Goal: Task Accomplishment & Management: Manage account settings

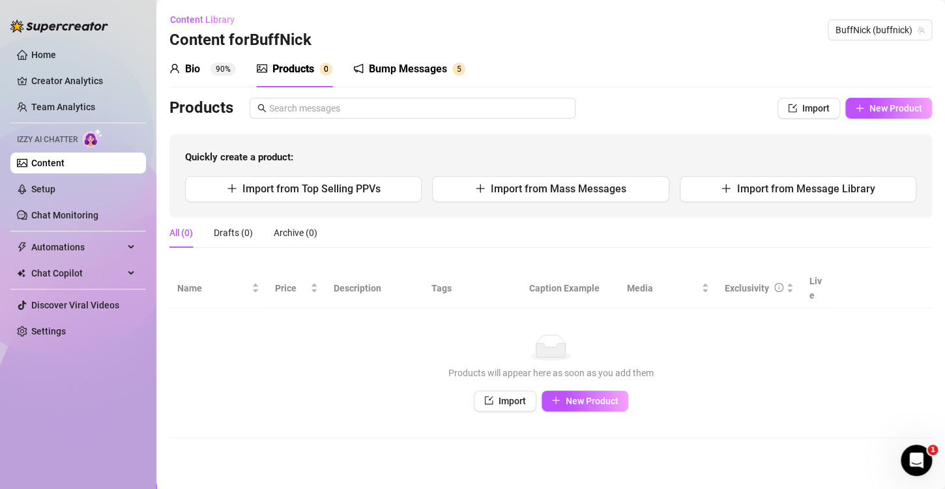
click at [406, 65] on div "Bump Messages" at bounding box center [408, 69] width 78 height 16
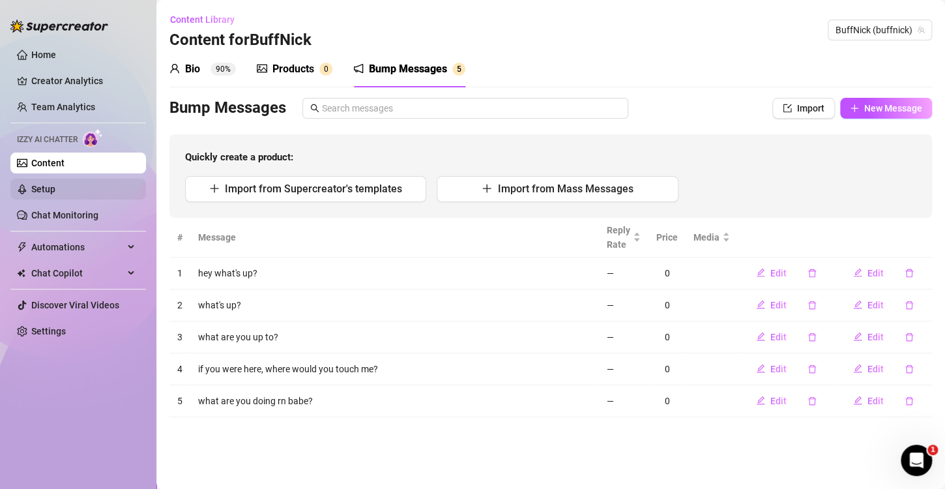
click at [55, 186] on link "Setup" at bounding box center [43, 189] width 24 height 10
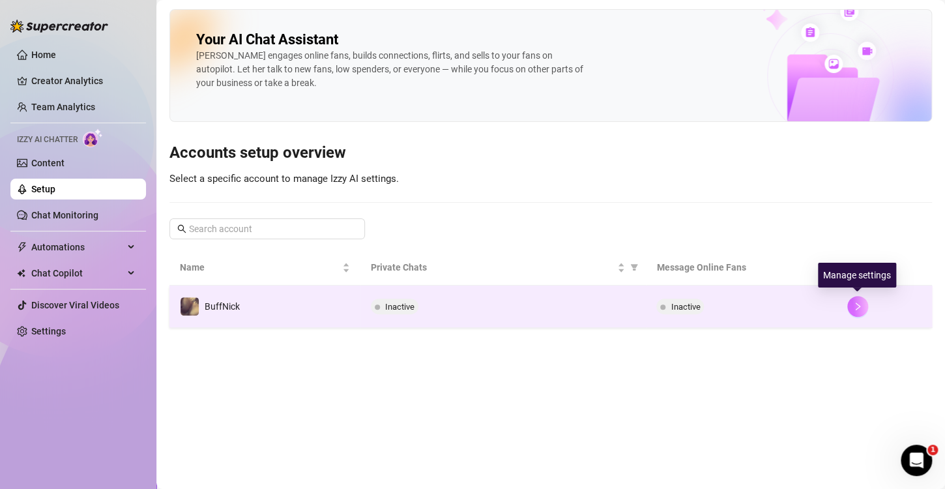
click at [857, 308] on icon "right" at bounding box center [857, 306] width 9 height 9
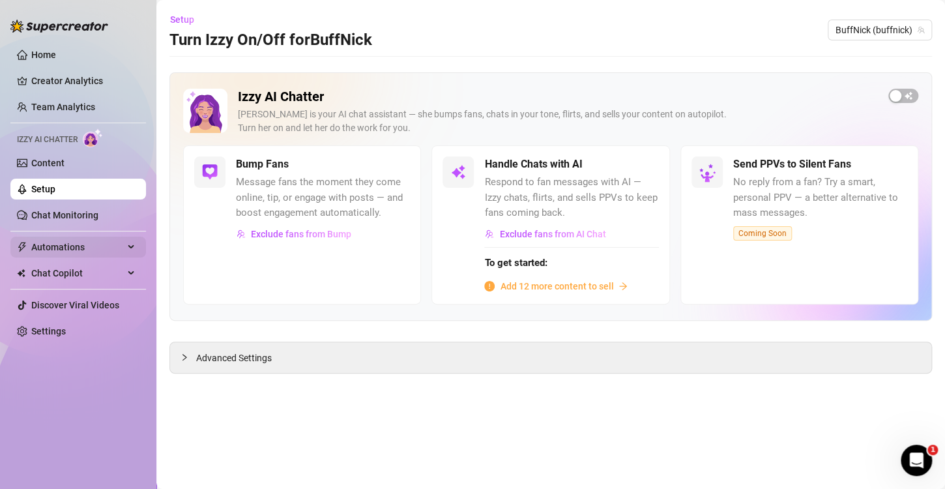
click at [93, 248] on span "Automations" at bounding box center [77, 247] width 93 height 21
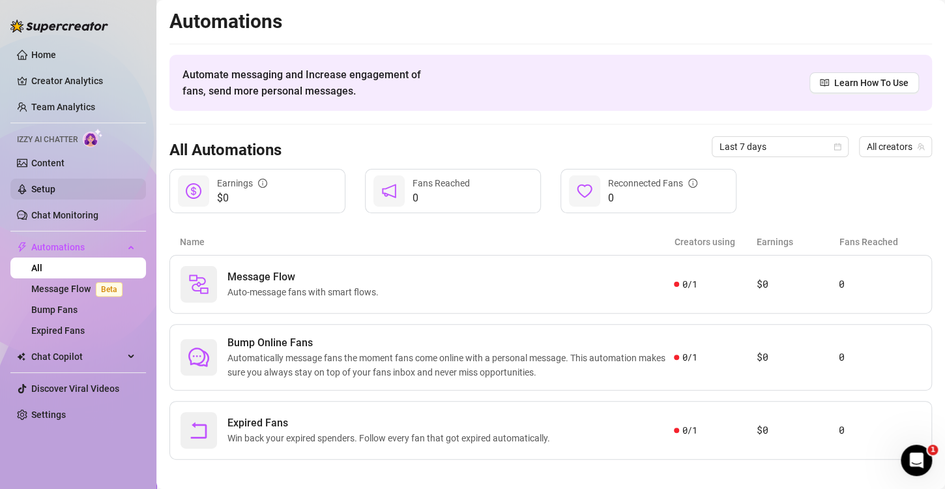
click at [53, 189] on link "Setup" at bounding box center [43, 189] width 24 height 10
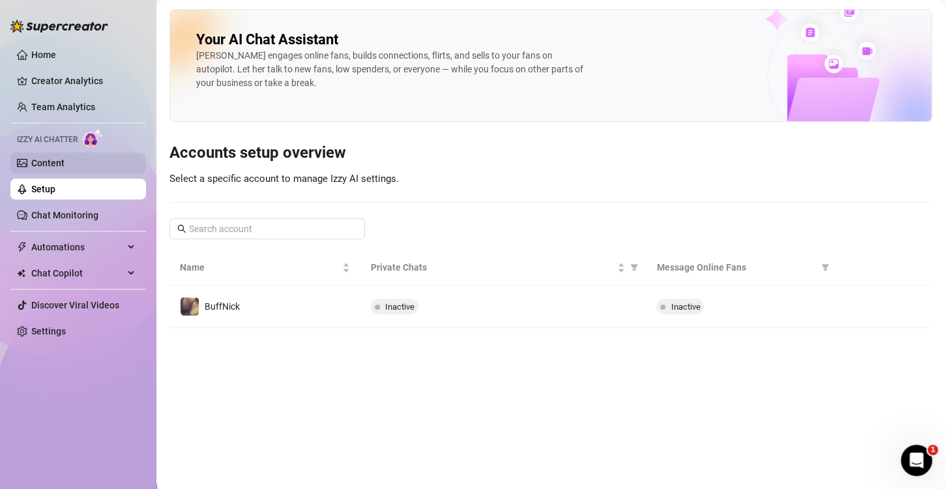
click at [65, 166] on link "Content" at bounding box center [47, 163] width 33 height 10
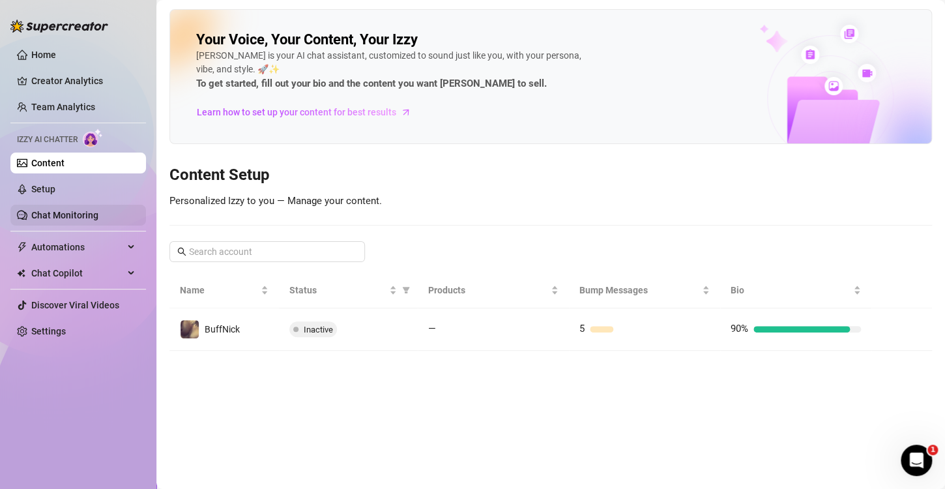
click at [89, 220] on link "Chat Monitoring" at bounding box center [64, 215] width 67 height 10
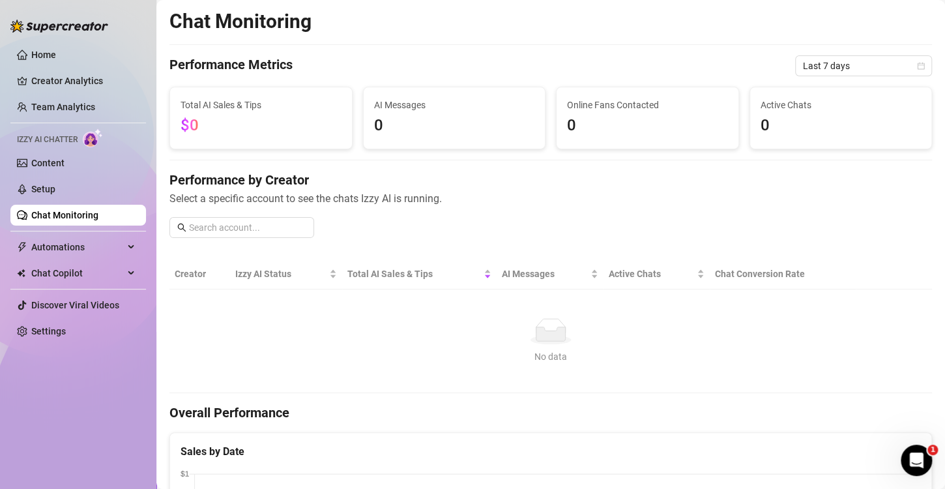
click at [98, 201] on ul "Home Creator Analytics Team Analytics Izzy AI Chatter Content Setup Chat Monito…" at bounding box center [78, 193] width 136 height 308
click at [55, 190] on link "Setup" at bounding box center [43, 189] width 24 height 10
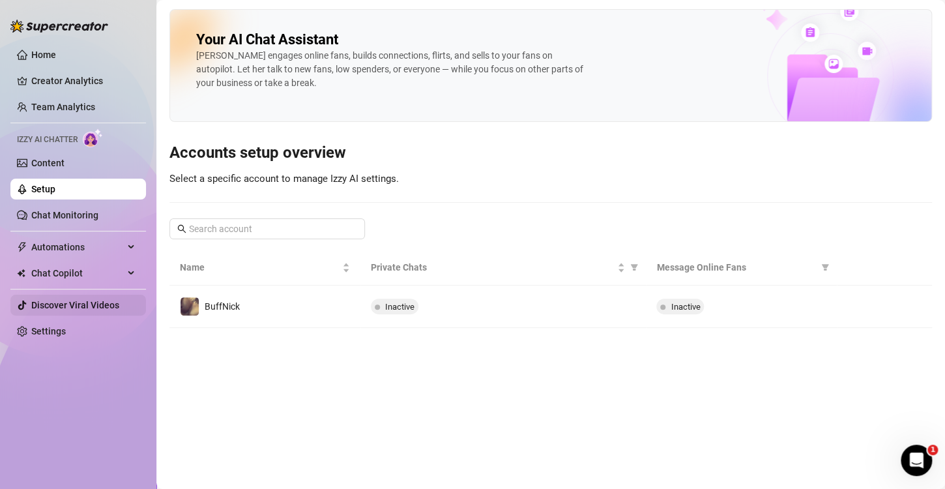
click at [78, 302] on link "Discover Viral Videos" at bounding box center [75, 305] width 88 height 10
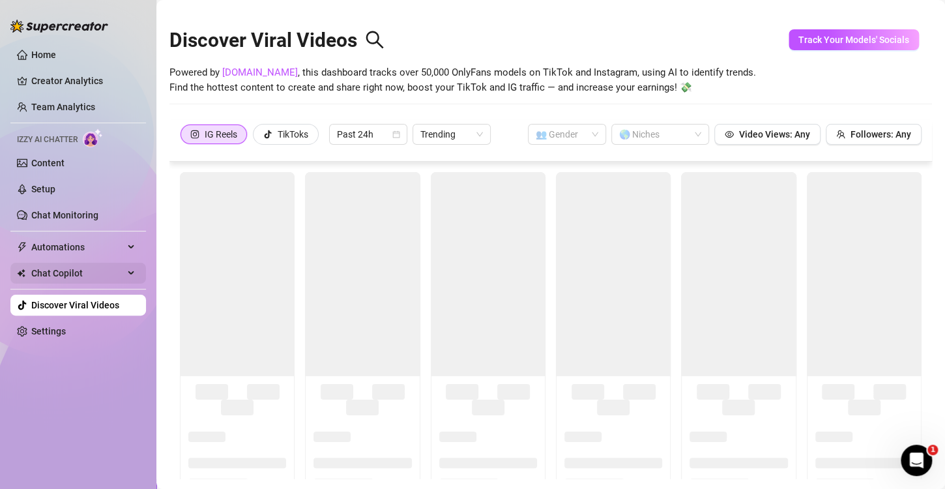
click at [104, 274] on span "Chat Copilot" at bounding box center [77, 273] width 93 height 21
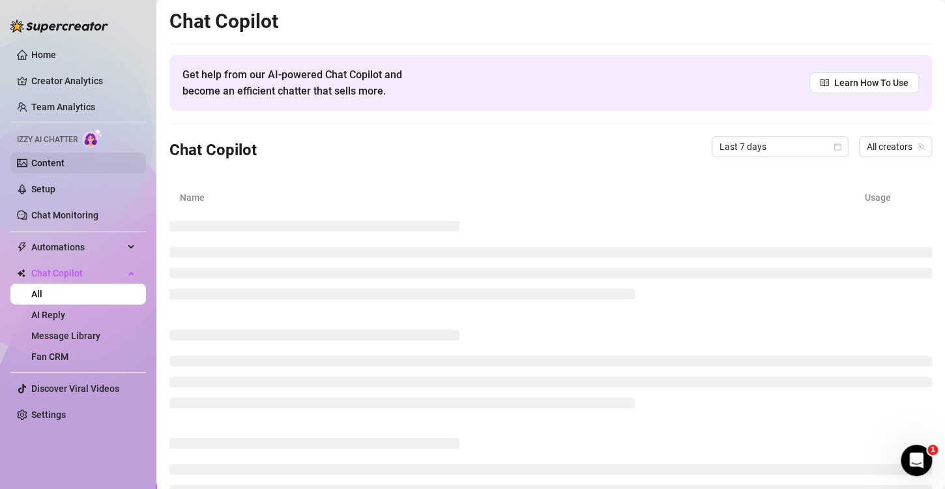
click at [51, 160] on link "Content" at bounding box center [47, 163] width 33 height 10
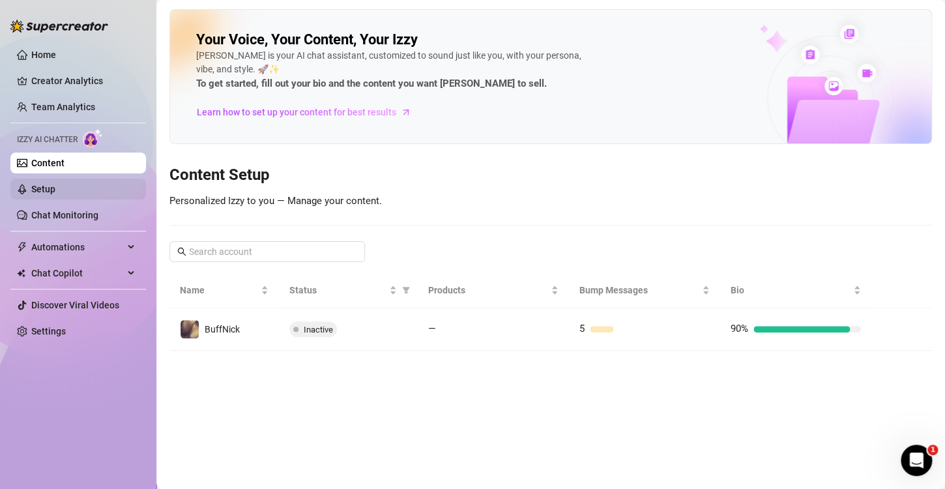
click at [54, 184] on link "Setup" at bounding box center [43, 189] width 24 height 10
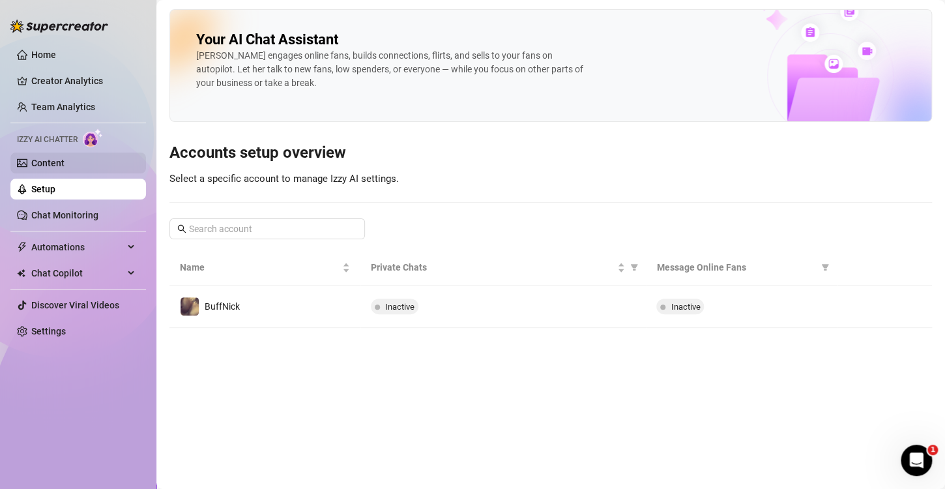
click at [61, 159] on link "Content" at bounding box center [47, 163] width 33 height 10
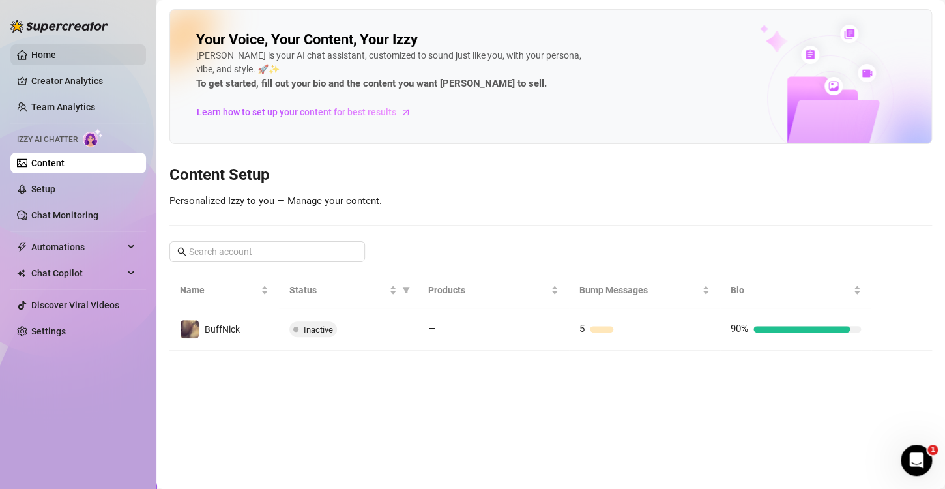
click at [54, 51] on link "Home" at bounding box center [43, 55] width 25 height 10
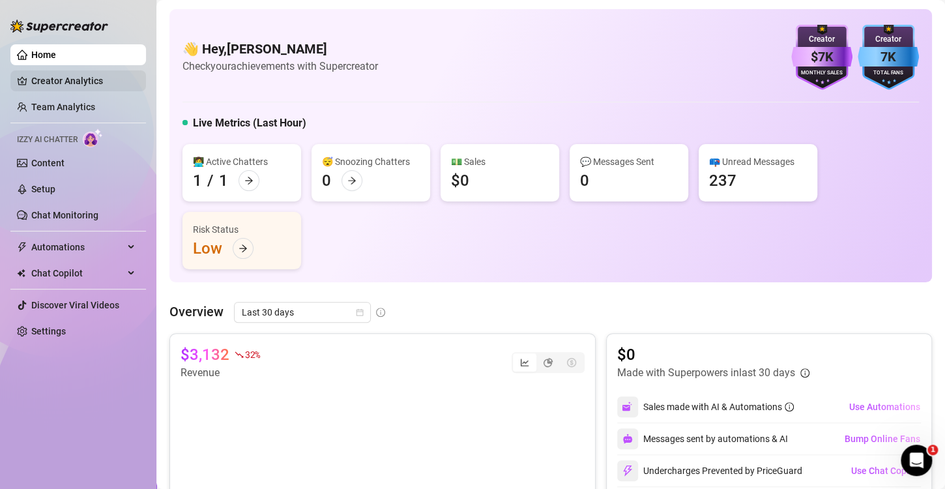
click at [63, 78] on link "Creator Analytics" at bounding box center [83, 80] width 104 height 21
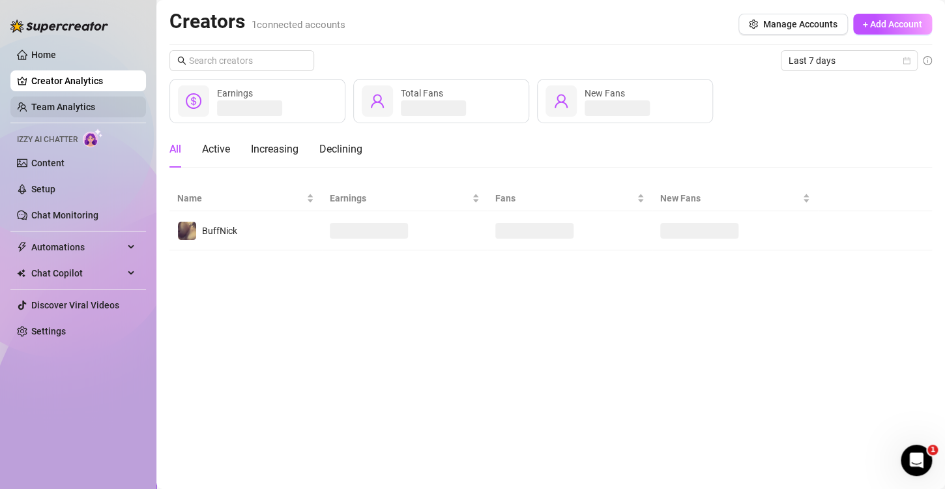
click at [53, 102] on link "Team Analytics" at bounding box center [63, 107] width 64 height 10
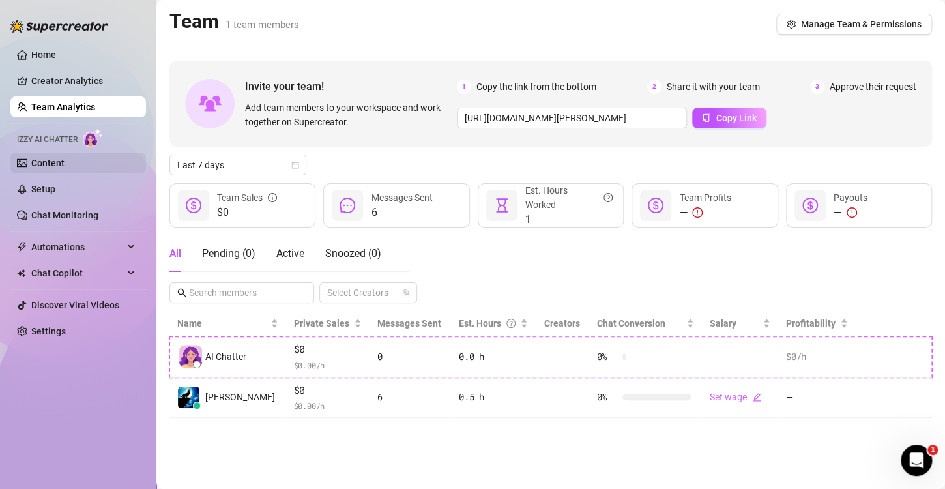
click at [52, 160] on link "Content" at bounding box center [47, 163] width 33 height 10
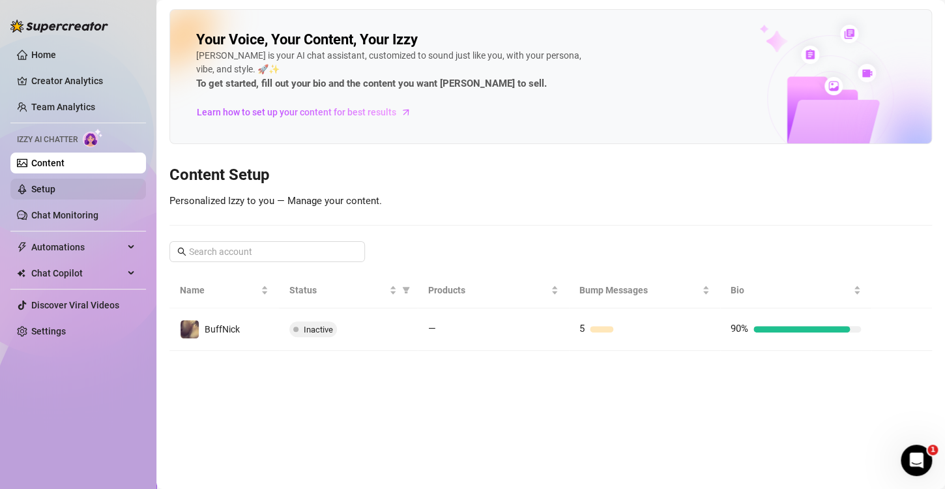
click at [55, 188] on link "Setup" at bounding box center [43, 189] width 24 height 10
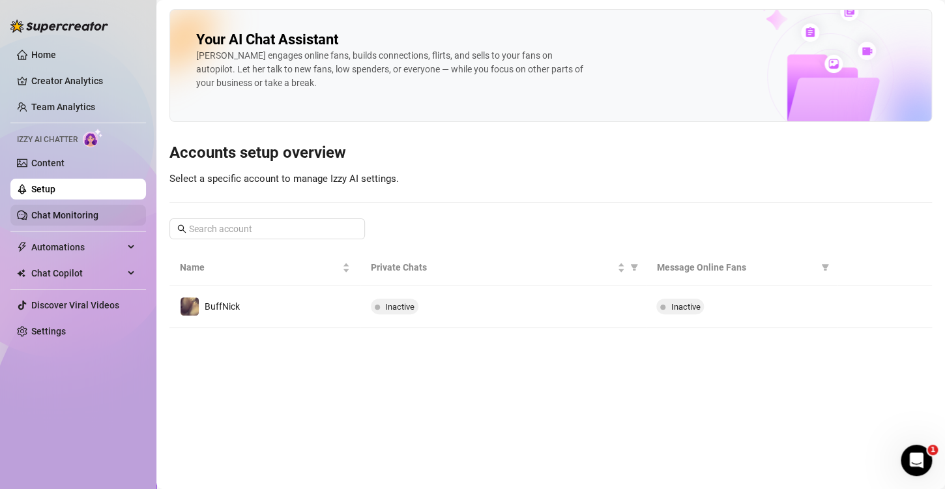
click at [65, 210] on link "Chat Monitoring" at bounding box center [64, 215] width 67 height 10
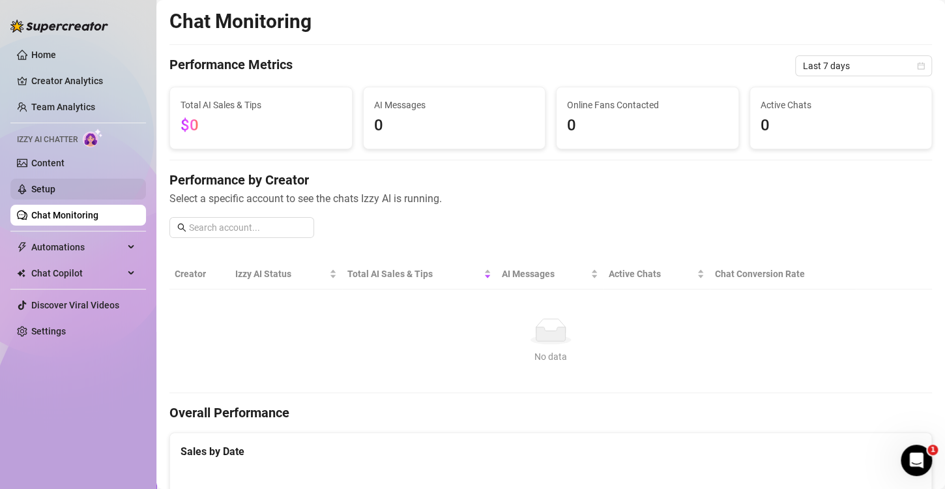
click at [55, 184] on link "Setup" at bounding box center [43, 189] width 24 height 10
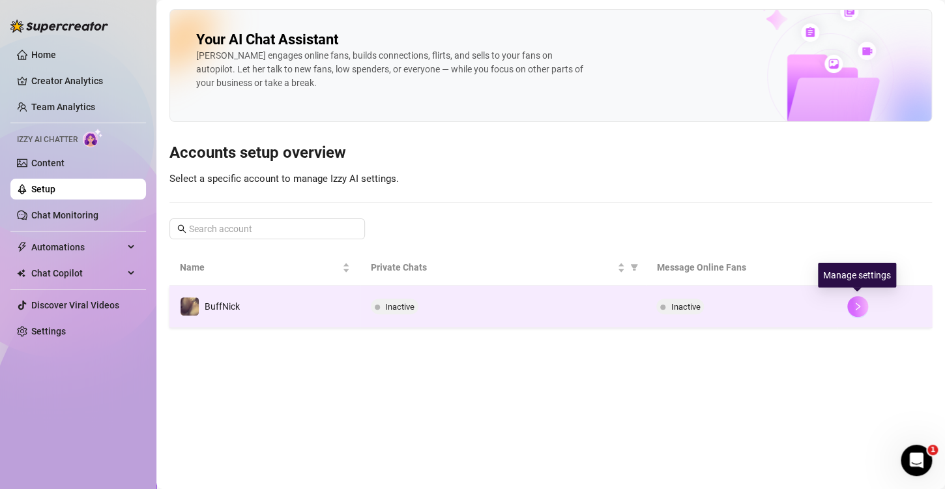
click at [862, 308] on button "button" at bounding box center [857, 306] width 21 height 21
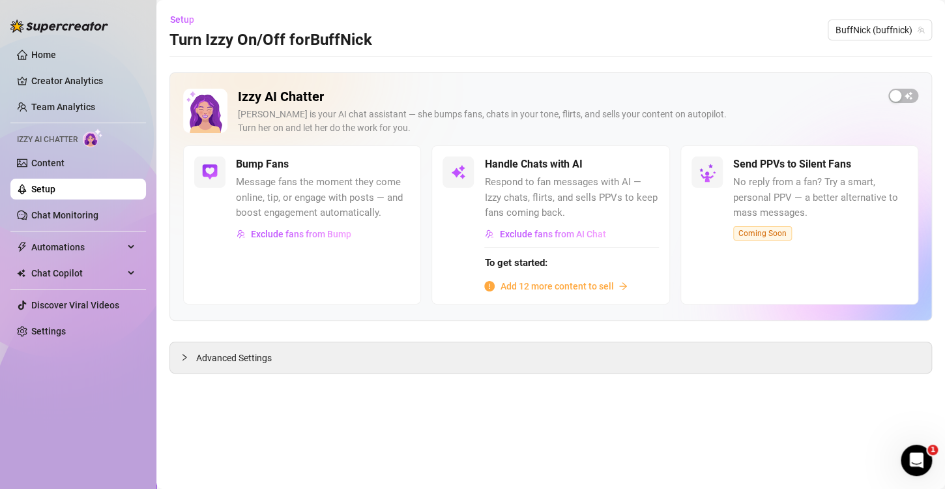
click at [575, 156] on h5 "Handle Chats with AI" at bounding box center [533, 164] width 98 height 16
click at [518, 200] on span "Respond to fan messages with AI — Izzy chats, flirts, and sells PPVs to keep fa…" at bounding box center [571, 198] width 174 height 46
click at [450, 163] on div at bounding box center [458, 171] width 31 height 31
click at [607, 287] on span "Add 12 more content to sell" at bounding box center [556, 286] width 113 height 14
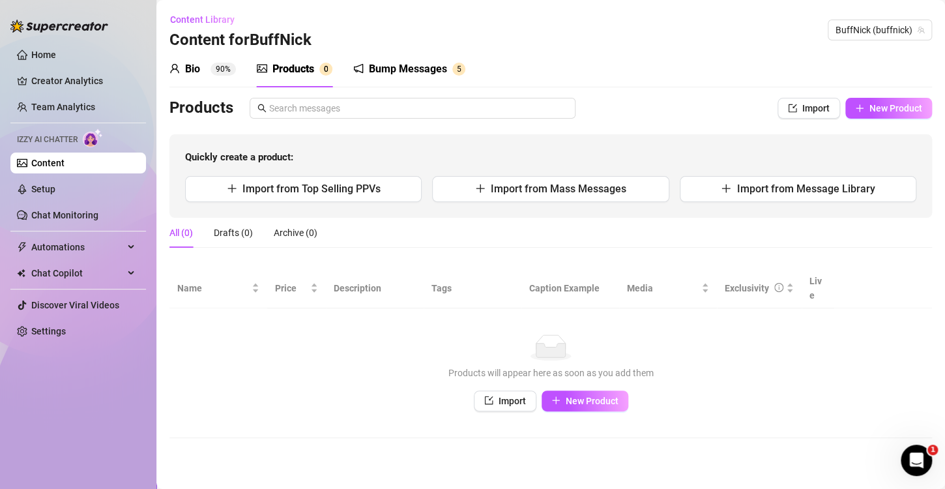
click at [192, 68] on div "Bio" at bounding box center [192, 69] width 15 height 16
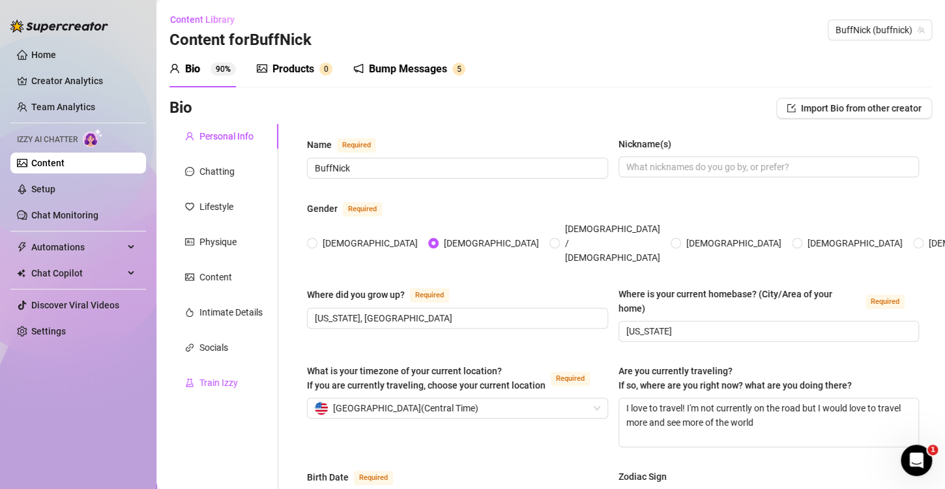
click at [228, 380] on div "Train Izzy" at bounding box center [218, 382] width 38 height 14
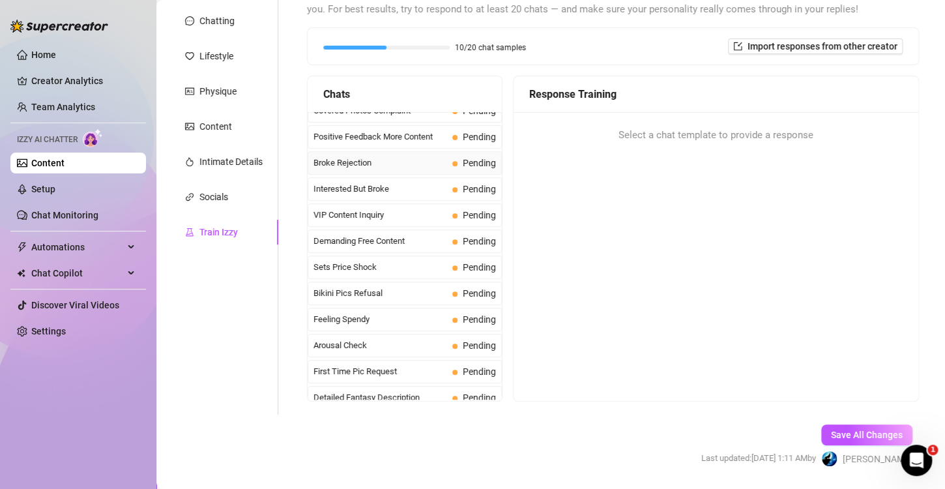
scroll to position [223, 0]
click at [399, 237] on span "Demanding Free Content" at bounding box center [380, 239] width 134 height 13
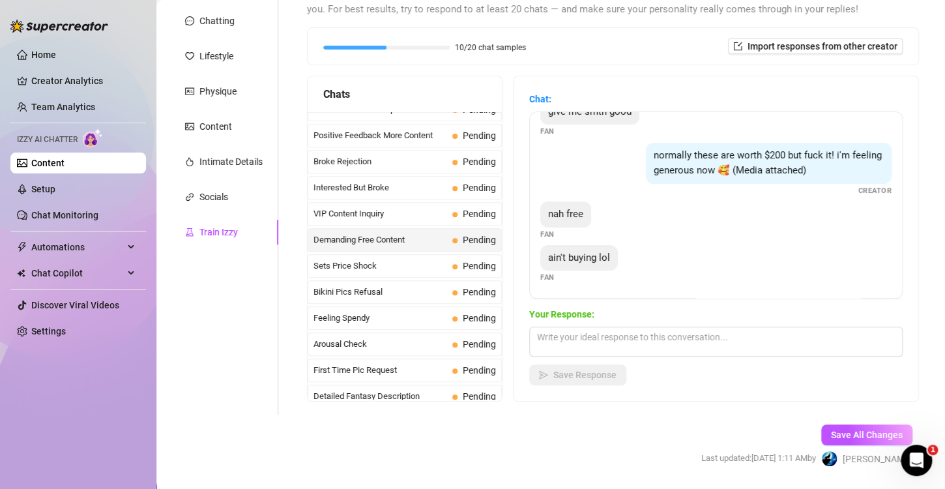
scroll to position [111, 0]
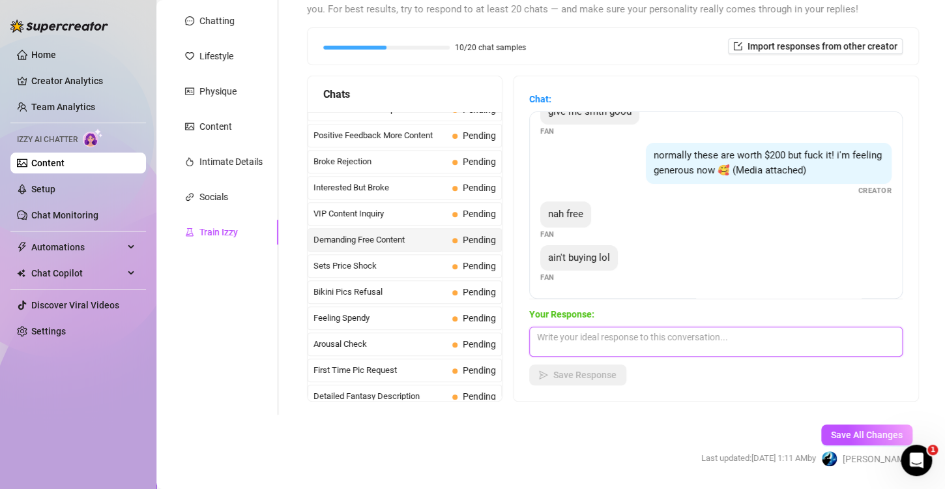
click at [685, 334] on textarea at bounding box center [715, 342] width 373 height 30
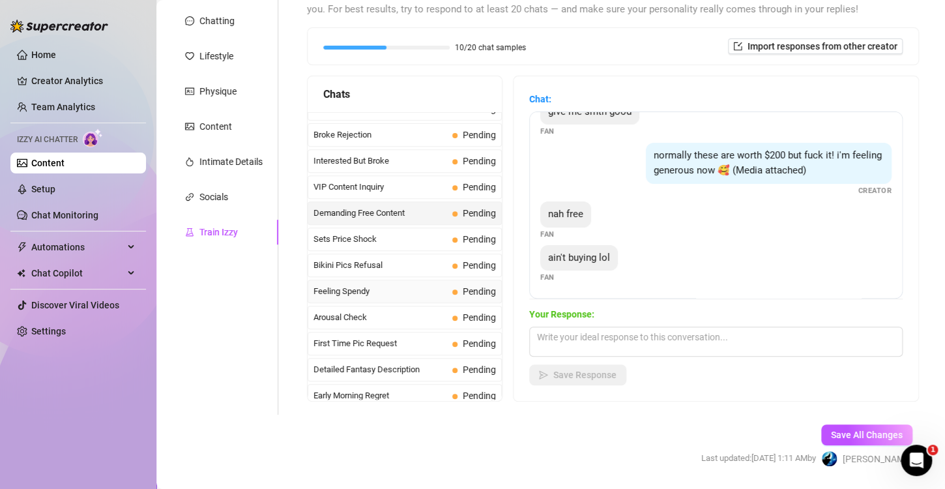
click at [357, 289] on span "Feeling Spendy" at bounding box center [380, 291] width 134 height 13
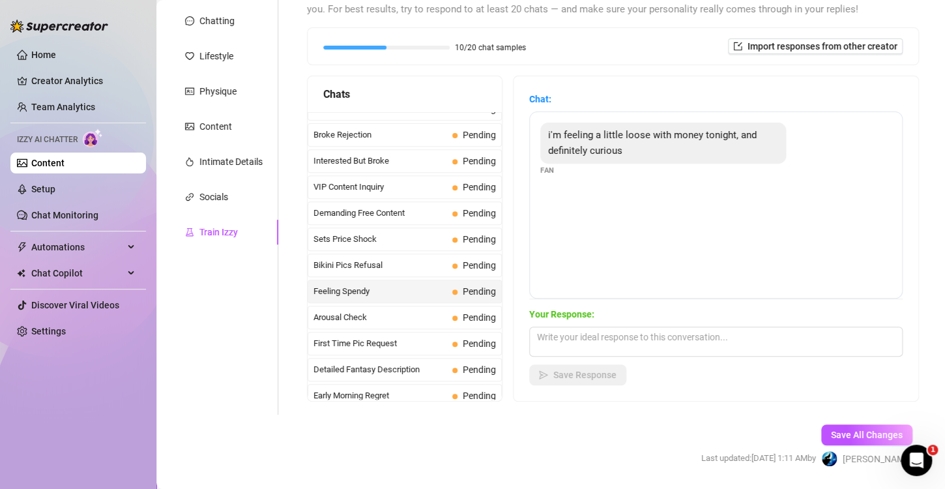
click at [590, 243] on div "i'm feeling a little loose with money tonight, and definitely curious Fan" at bounding box center [715, 204] width 373 height 187
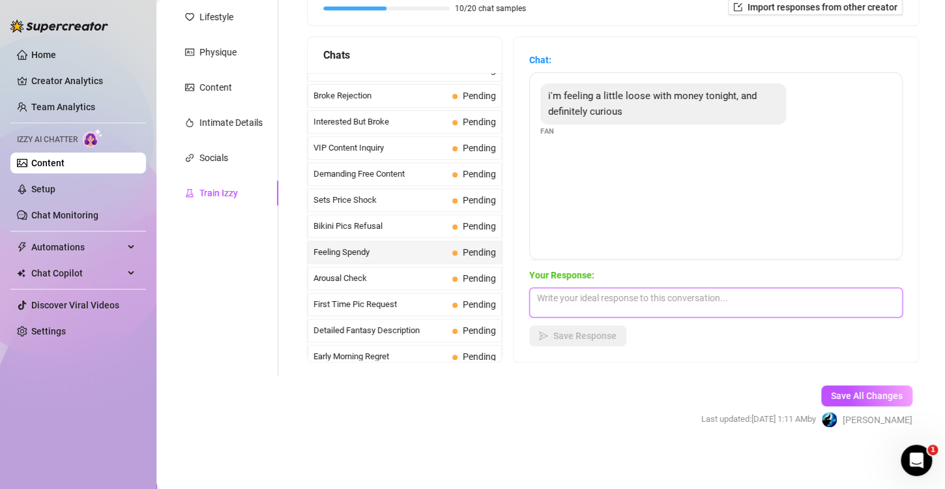
click at [739, 296] on textarea at bounding box center [715, 302] width 373 height 30
type textarea "Oh yeah? I think I can help you out there bb ;) Let's get naughty"
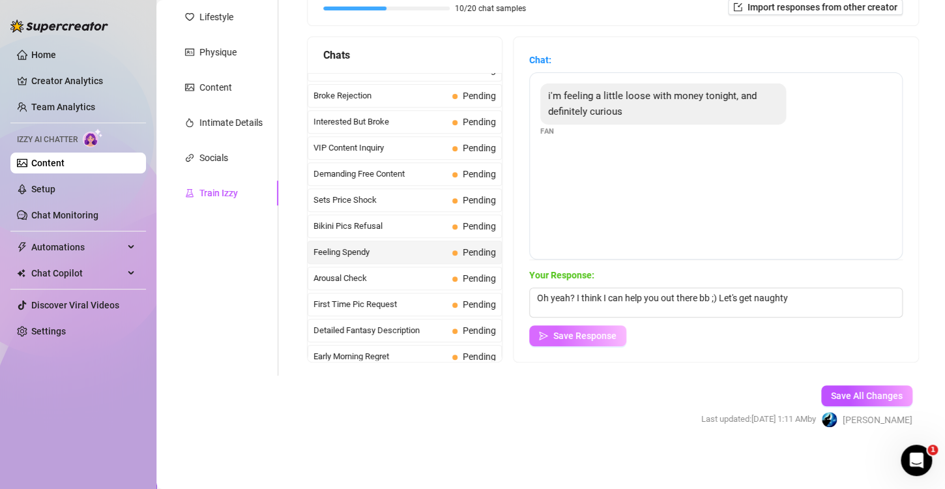
click at [581, 336] on span "Save Response" at bounding box center [584, 335] width 63 height 10
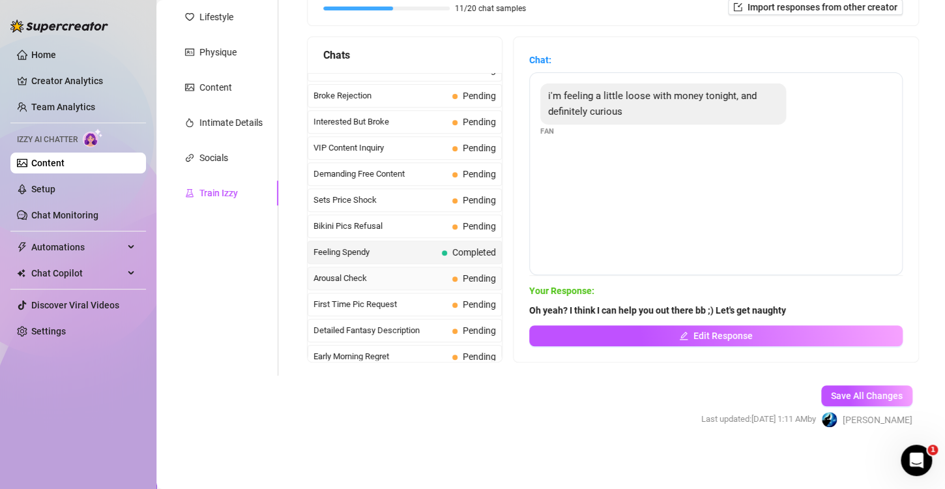
click at [346, 276] on span "Arousal Check" at bounding box center [380, 278] width 134 height 13
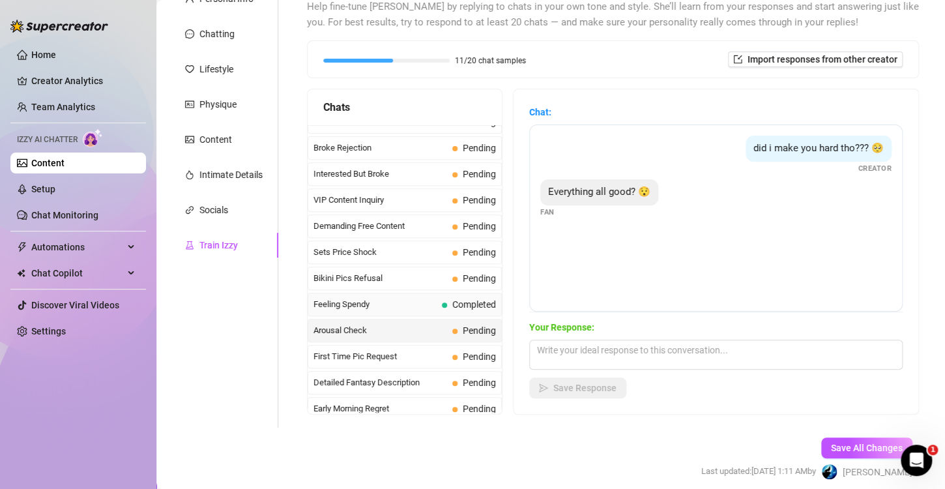
scroll to position [315, 0]
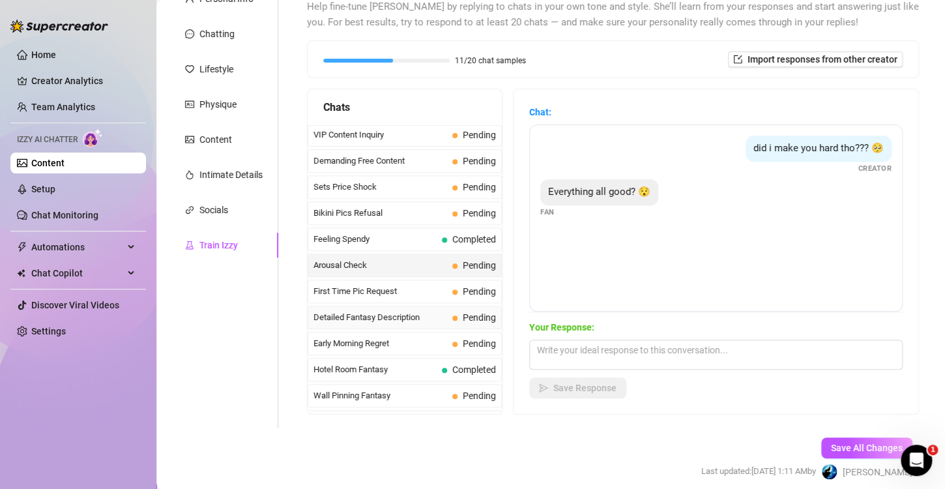
click at [364, 313] on span "Detailed Fantasy Description" at bounding box center [380, 317] width 134 height 13
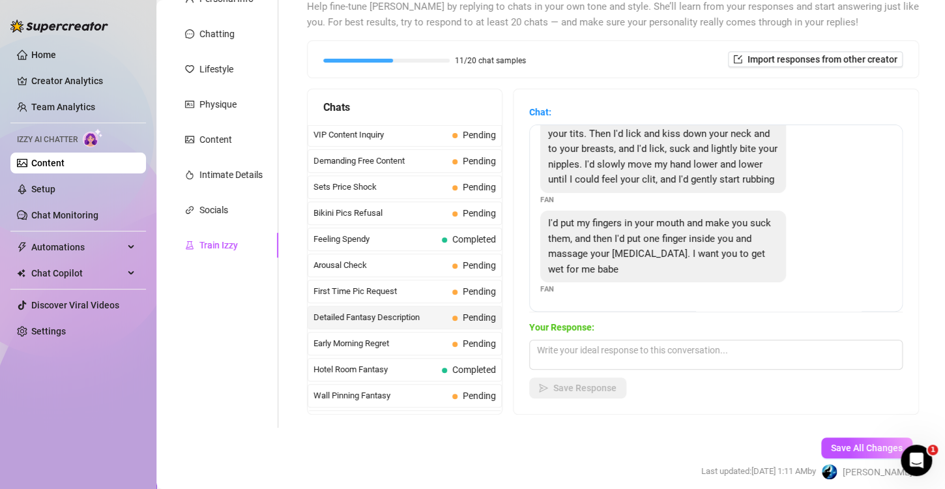
scroll to position [190, 0]
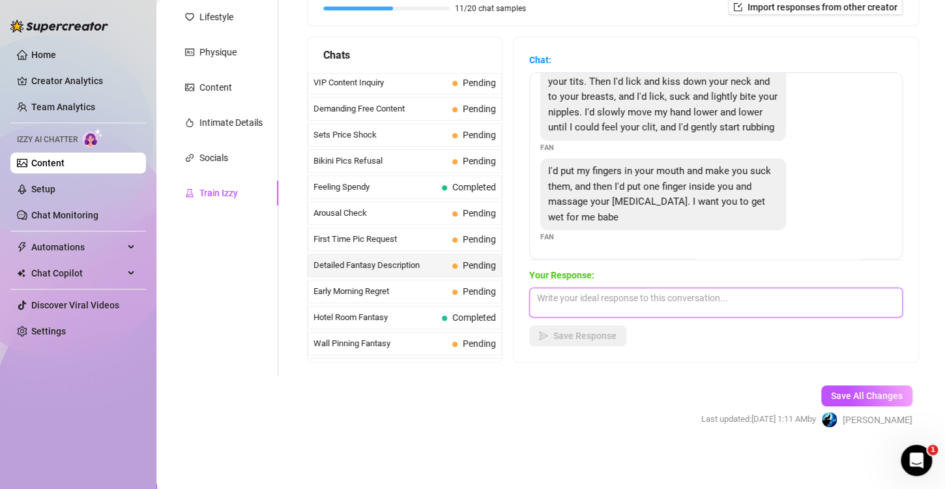
click at [701, 299] on textarea at bounding box center [715, 302] width 373 height 30
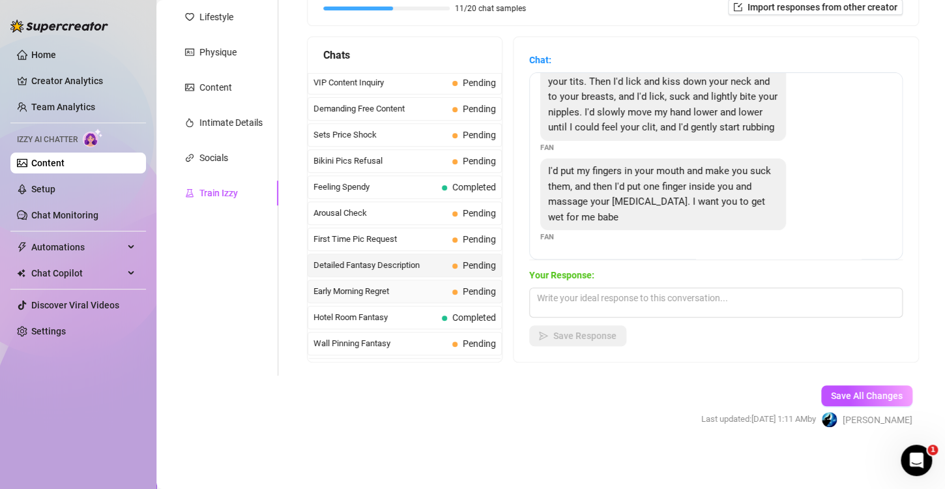
click at [390, 285] on span "Early Morning Regret" at bounding box center [380, 291] width 134 height 13
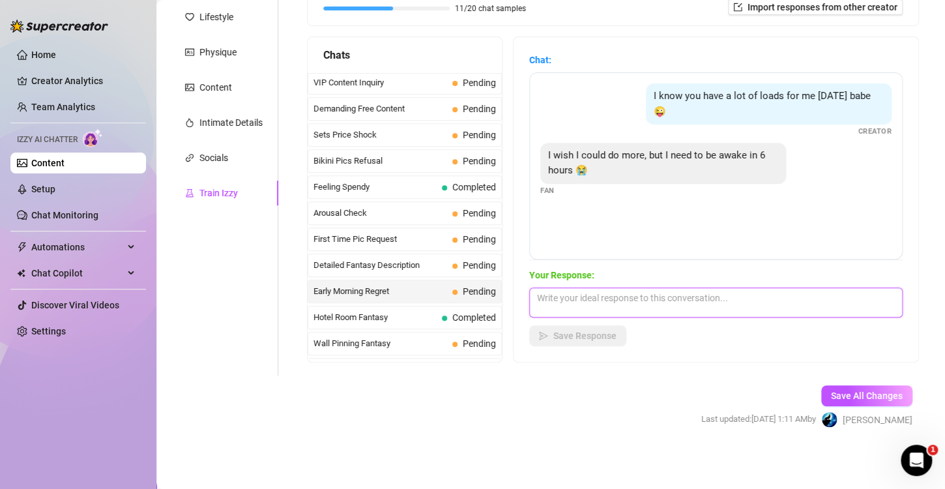
click at [708, 298] on textarea at bounding box center [715, 302] width 373 height 30
type textarea "Nice I'll have to work quickly. You always keep me on my toes bb ;)"
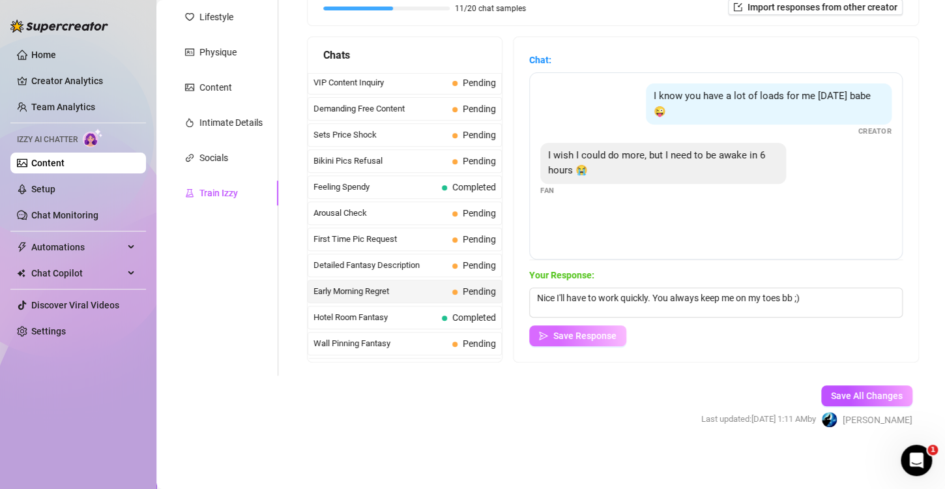
click at [572, 334] on span "Save Response" at bounding box center [584, 335] width 63 height 10
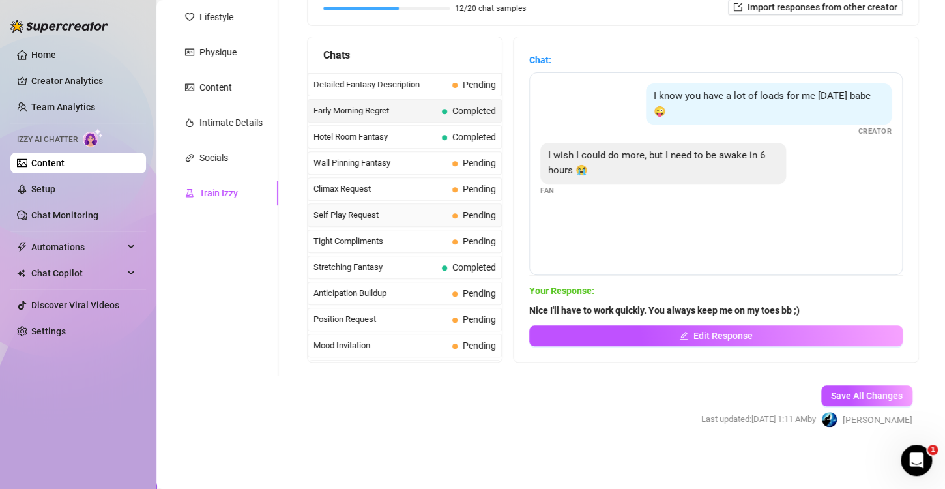
scroll to position [497, 0]
click at [392, 233] on span "Tight Compliments" at bounding box center [380, 239] width 134 height 13
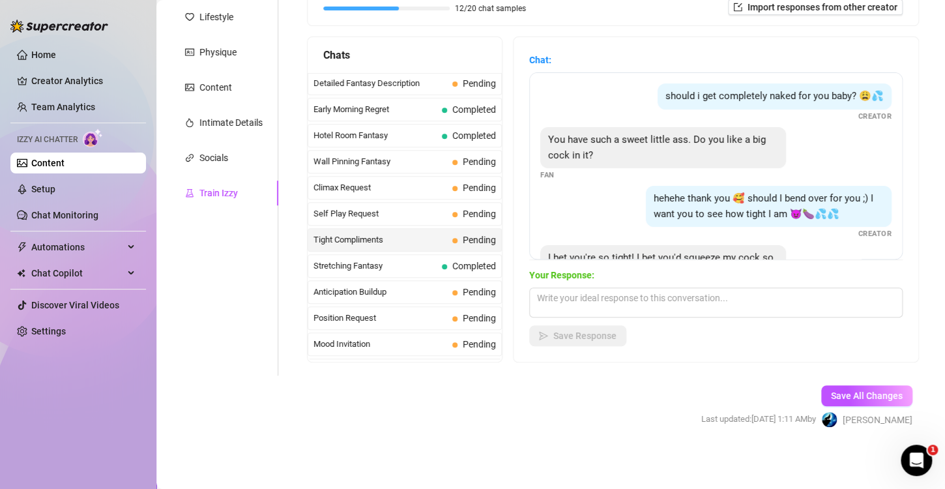
scroll to position [70, 0]
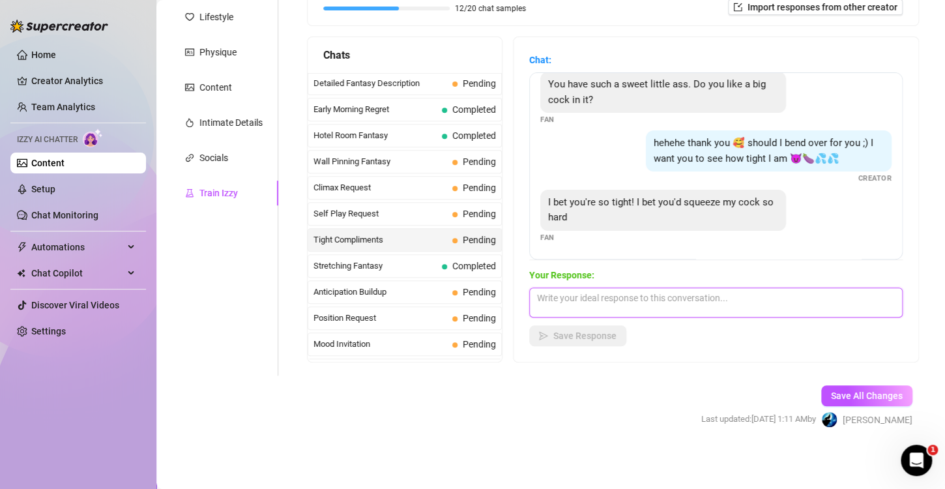
click at [636, 302] on textarea at bounding box center [715, 302] width 373 height 30
type textarea "M"
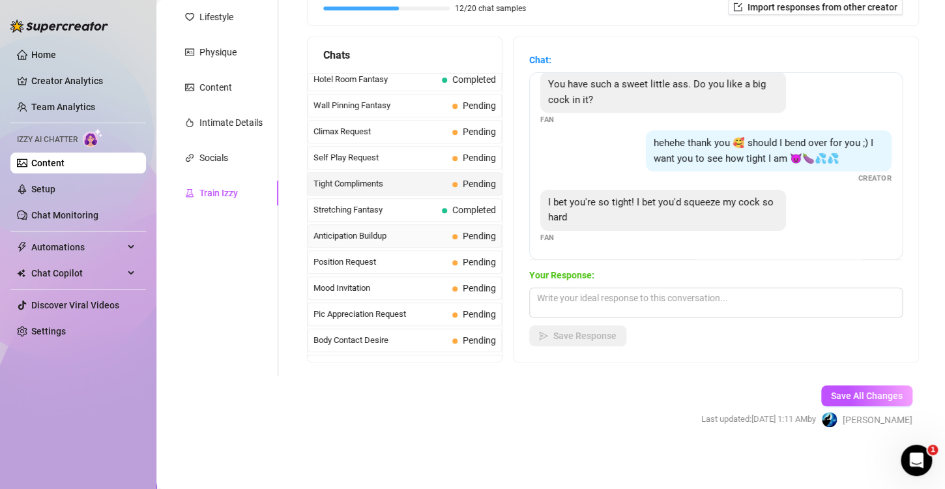
click at [370, 229] on span "Anticipation Buildup" at bounding box center [380, 235] width 134 height 13
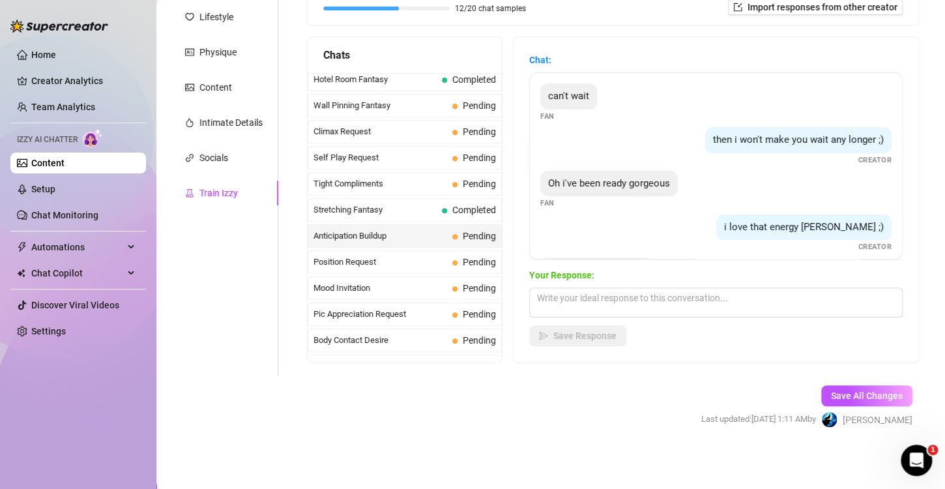
scroll to position [52, 0]
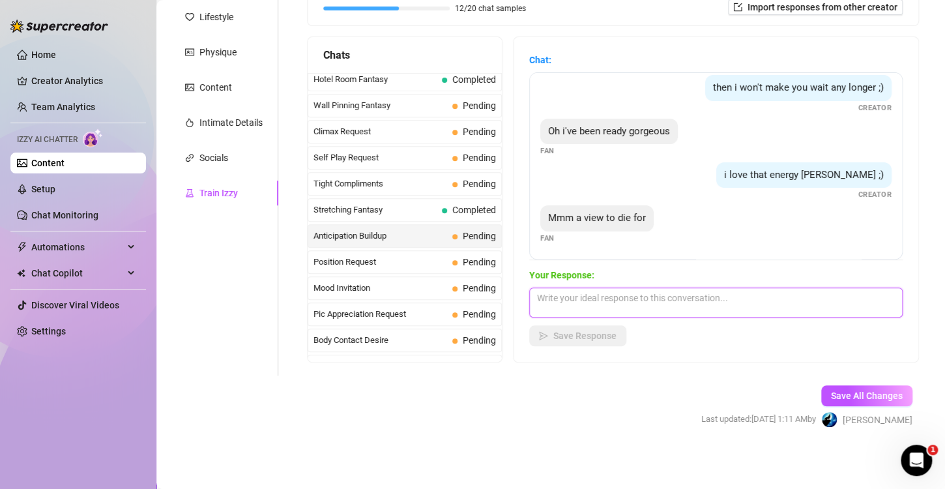
click at [685, 305] on textarea at bounding box center [715, 302] width 373 height 30
type textarea "Yeah you like that? What would you do first?"
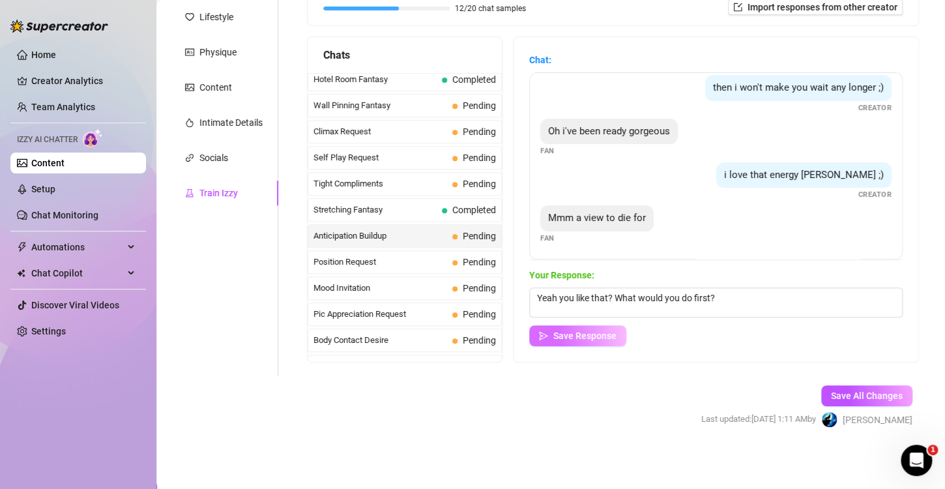
click at [591, 341] on button "Save Response" at bounding box center [577, 335] width 97 height 21
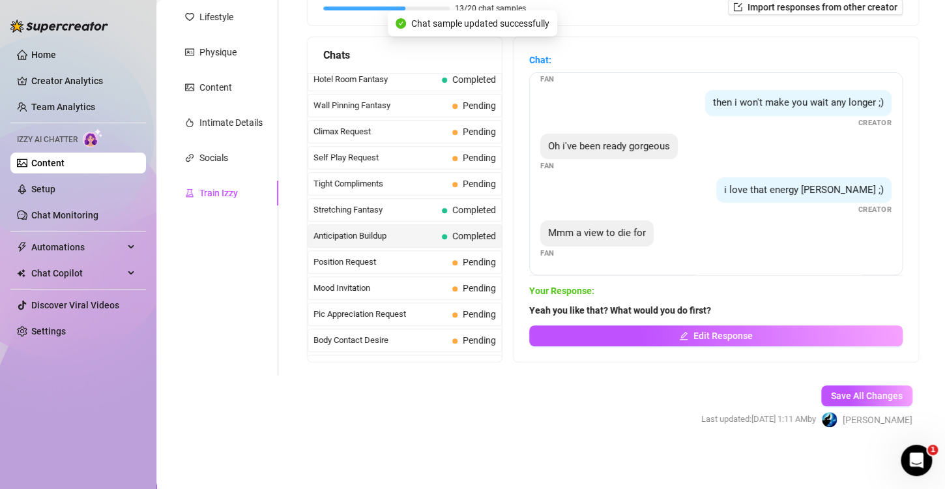
scroll to position [36, 0]
click at [360, 334] on span "Body Contact Desire" at bounding box center [380, 340] width 134 height 13
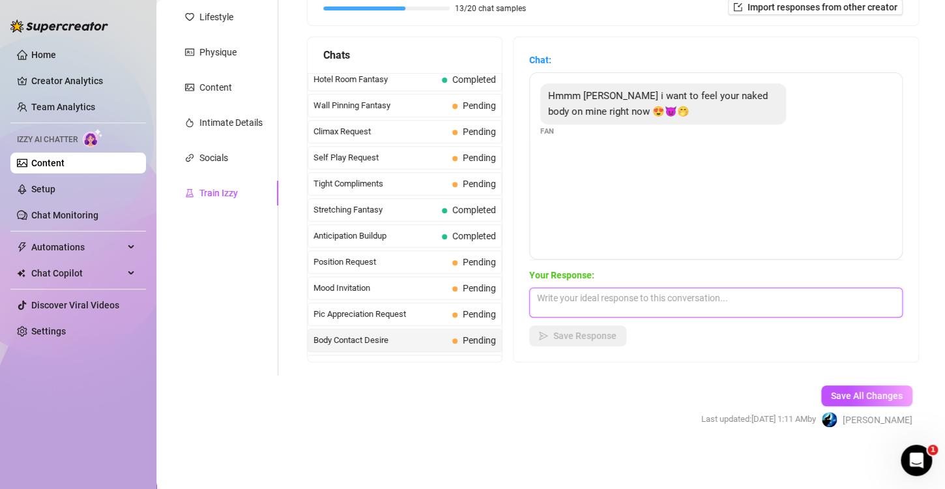
click at [644, 302] on textarea at bounding box center [715, 302] width 373 height 30
type textarea "We'd start slow, then I'd roll you over and plant kisses on your neck, making y…"
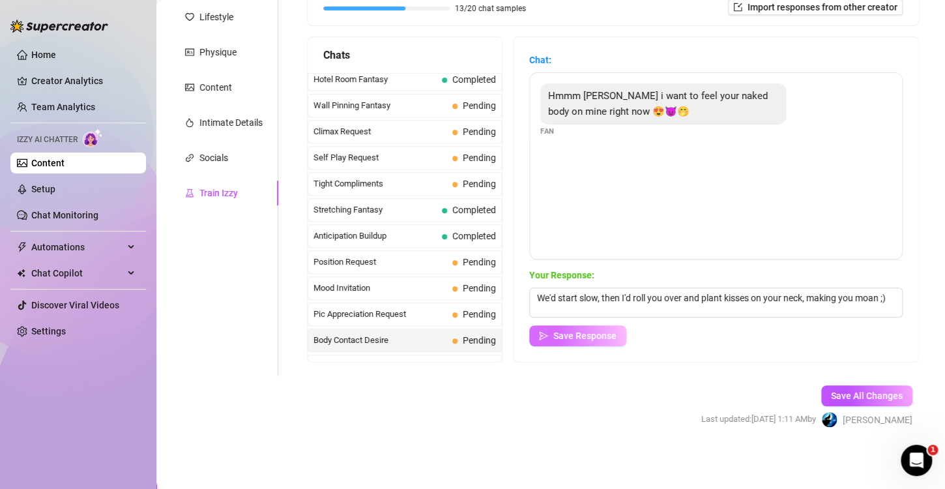
click at [595, 338] on span "Save Response" at bounding box center [584, 335] width 63 height 10
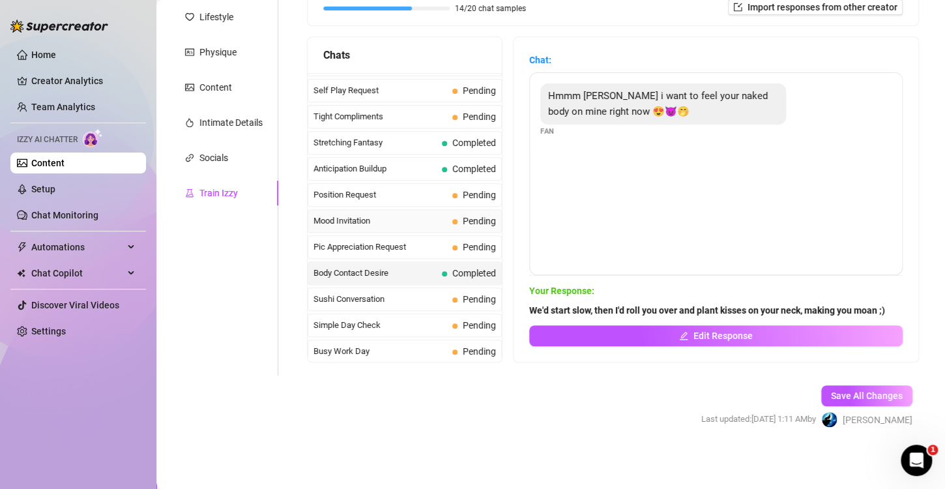
scroll to position [620, 0]
click at [342, 292] on span "Sushi Conversation" at bounding box center [380, 298] width 134 height 13
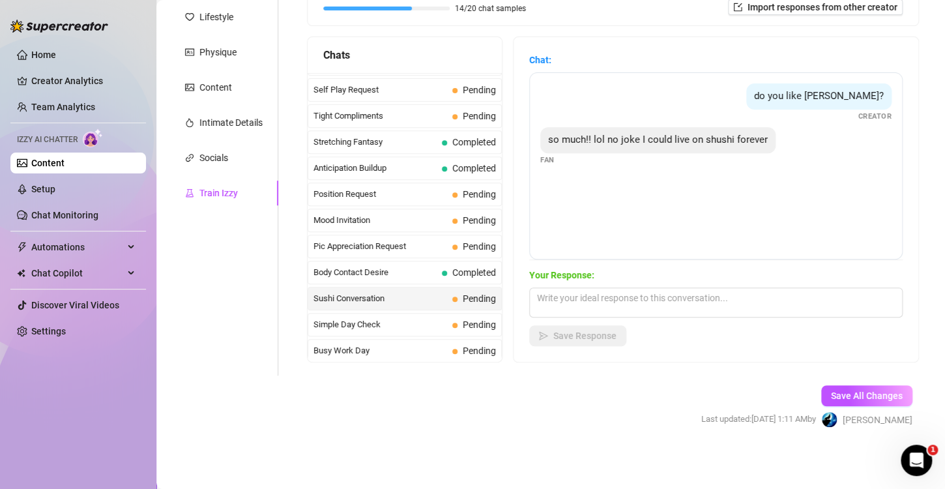
scroll to position [142, 0]
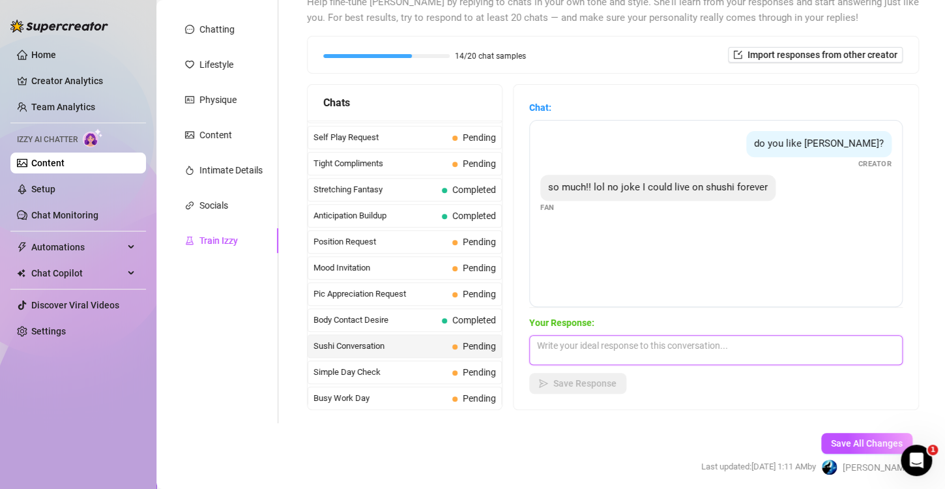
click at [602, 348] on textarea at bounding box center [715, 350] width 373 height 30
type textarea "."
type textarea "I've actually never tired sushi....I know I know, I'm awful haha."
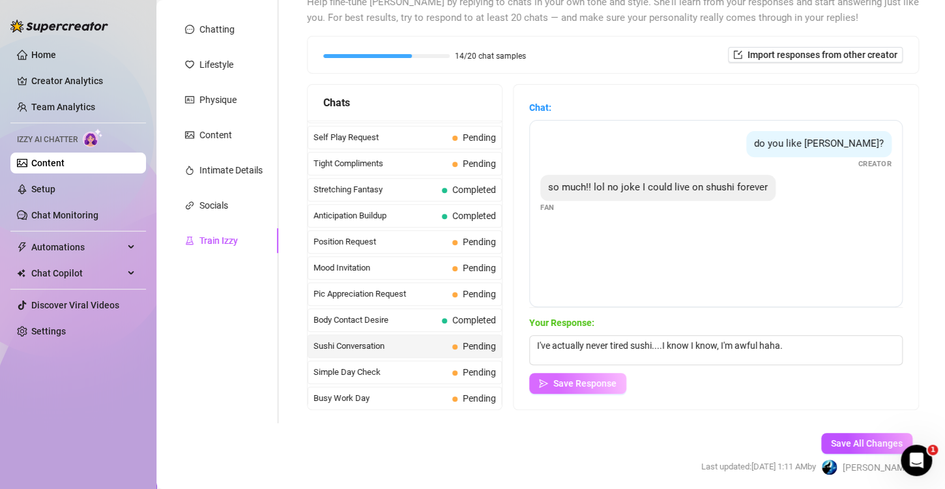
click at [598, 379] on span "Save Response" at bounding box center [584, 383] width 63 height 10
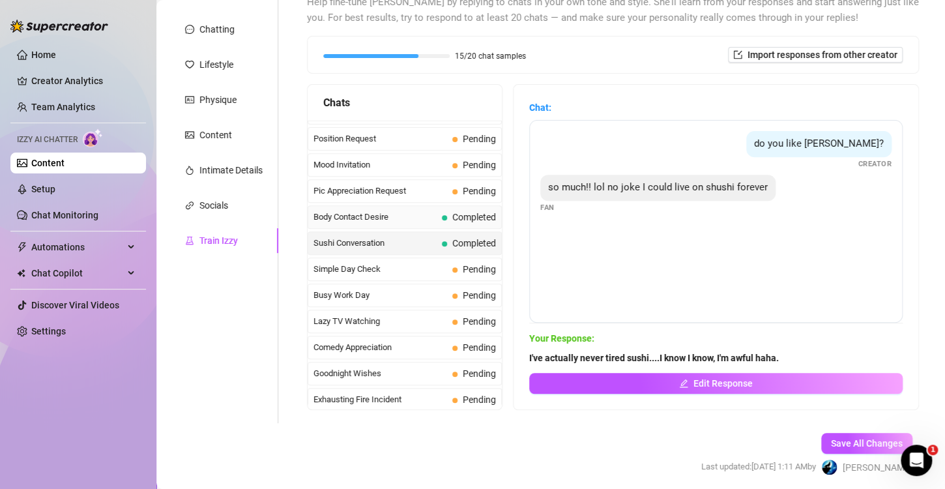
scroll to position [724, 0]
click at [359, 288] on span "Busy Work Day" at bounding box center [380, 294] width 134 height 13
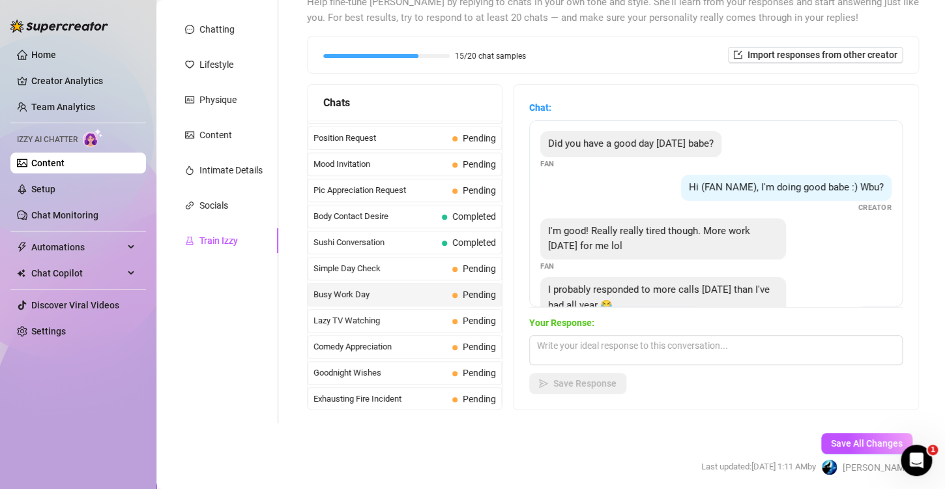
scroll to position [39, 0]
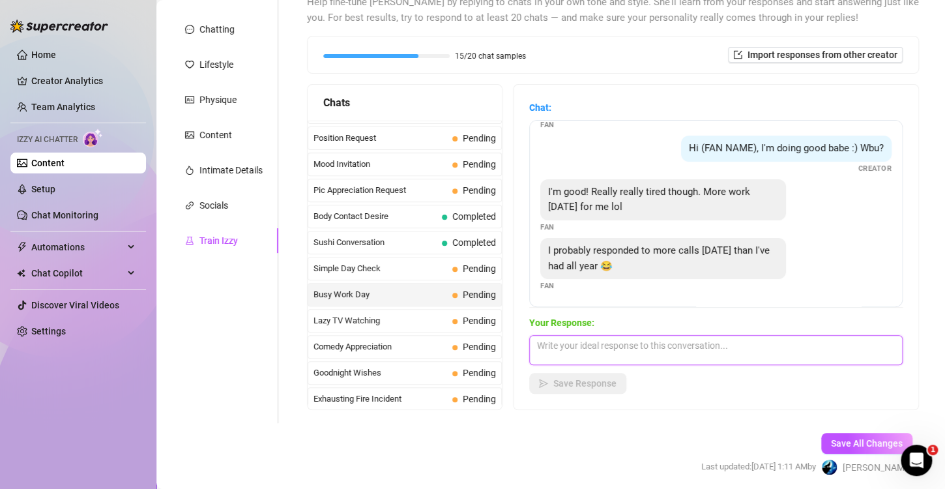
click at [708, 347] on textarea at bounding box center [715, 350] width 373 height 30
click at [555, 347] on textarea "Looka t you hard worker." at bounding box center [715, 350] width 373 height 30
click at [678, 345] on textarea "Look at you hard worker." at bounding box center [715, 350] width 373 height 30
click at [768, 346] on textarea "Look at you hard worker ;) you sound like you're ready to relax" at bounding box center [715, 350] width 373 height 30
type textarea "Look at you hard worker ;) you sound like you're ready to finally relax"
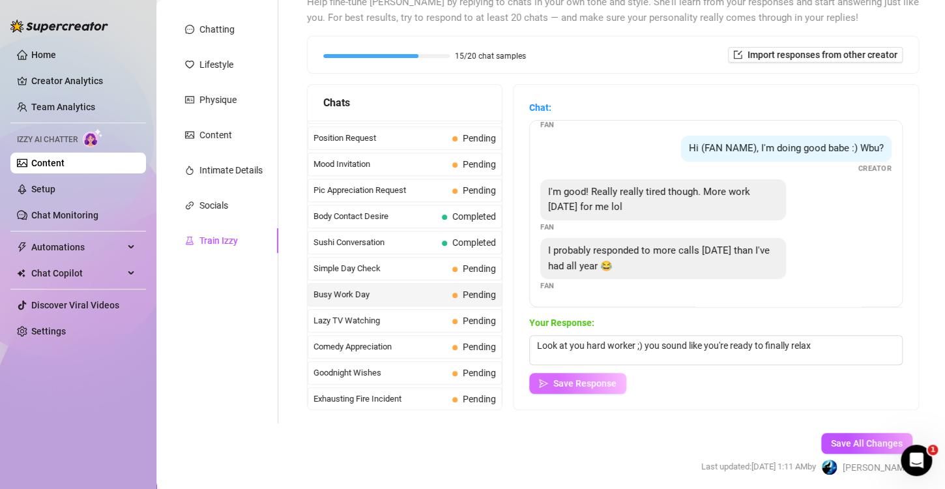
click at [591, 388] on span "Save Response" at bounding box center [584, 383] width 63 height 10
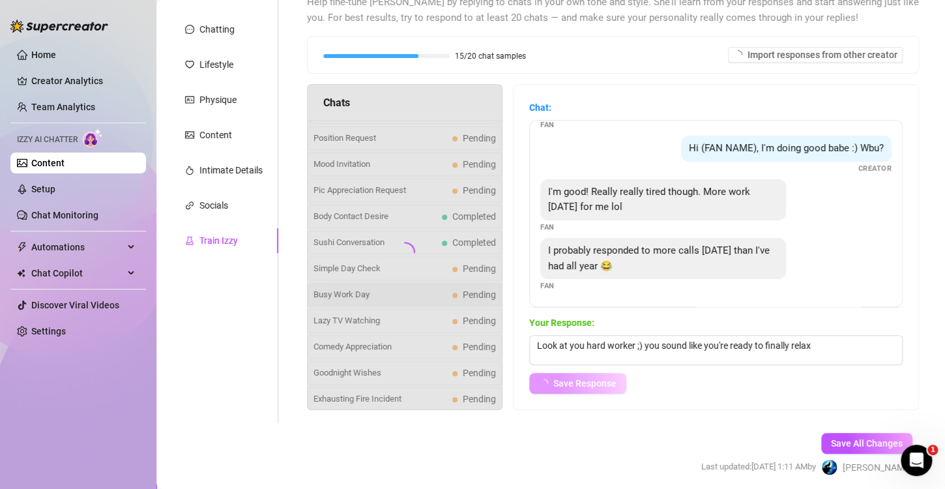
scroll to position [23, 0]
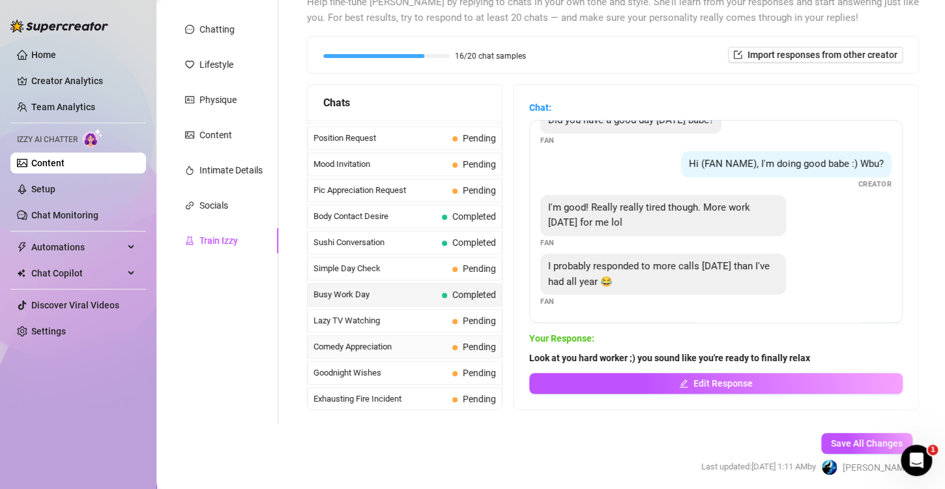
click at [404, 340] on span "Comedy Appreciation" at bounding box center [380, 346] width 134 height 13
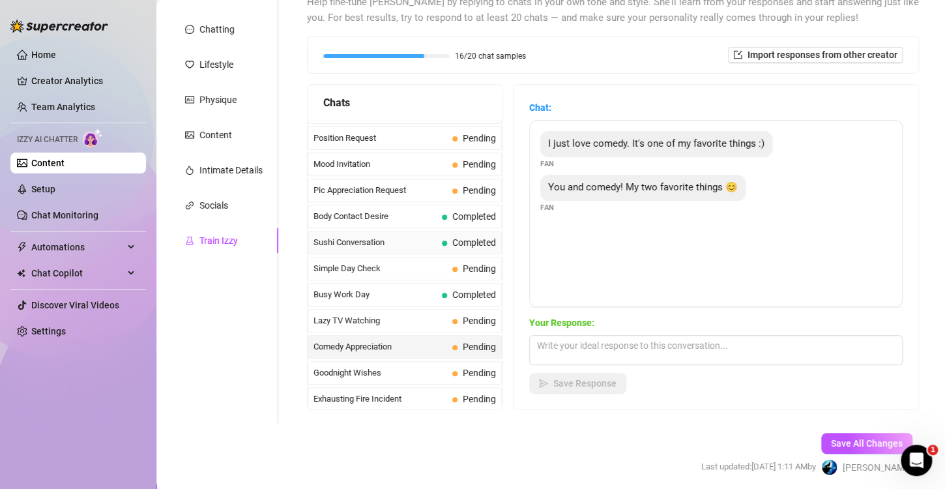
scroll to position [768, 0]
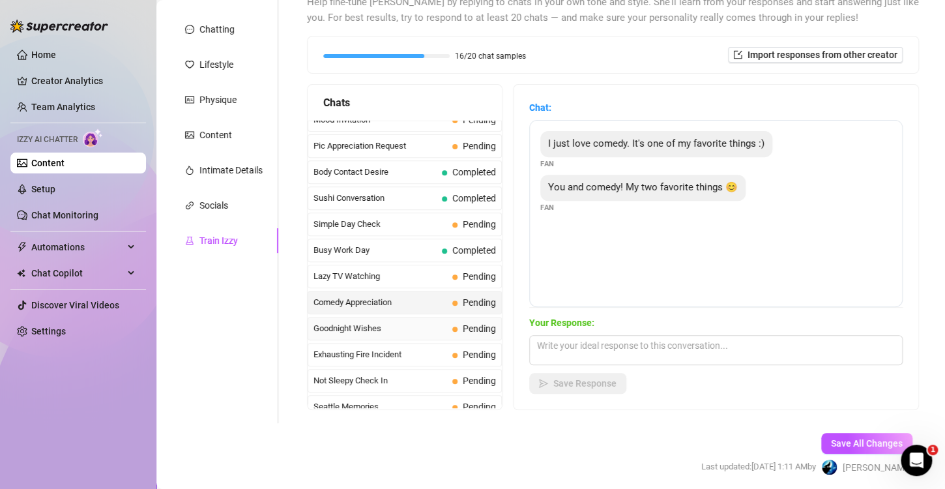
click at [371, 322] on span "Goodnight Wishes" at bounding box center [380, 328] width 134 height 13
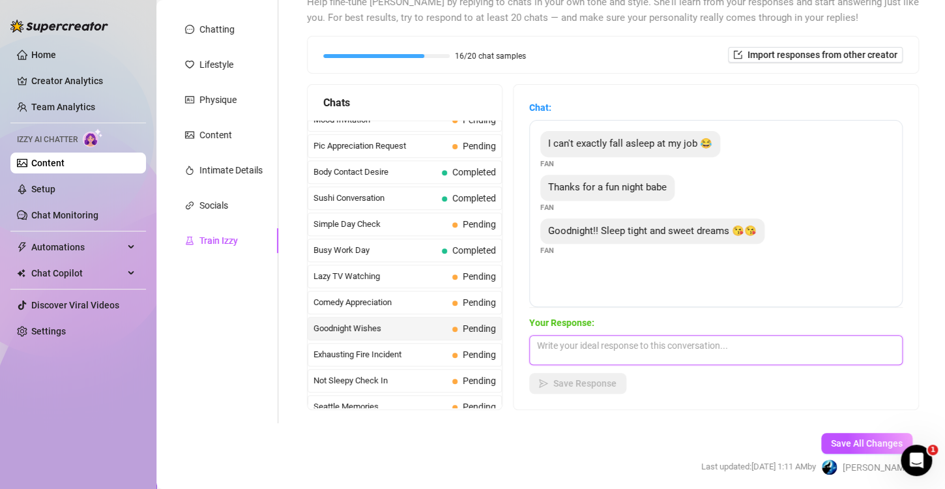
click at [705, 350] on textarea at bounding box center [715, 350] width 373 height 30
type textarea "I"
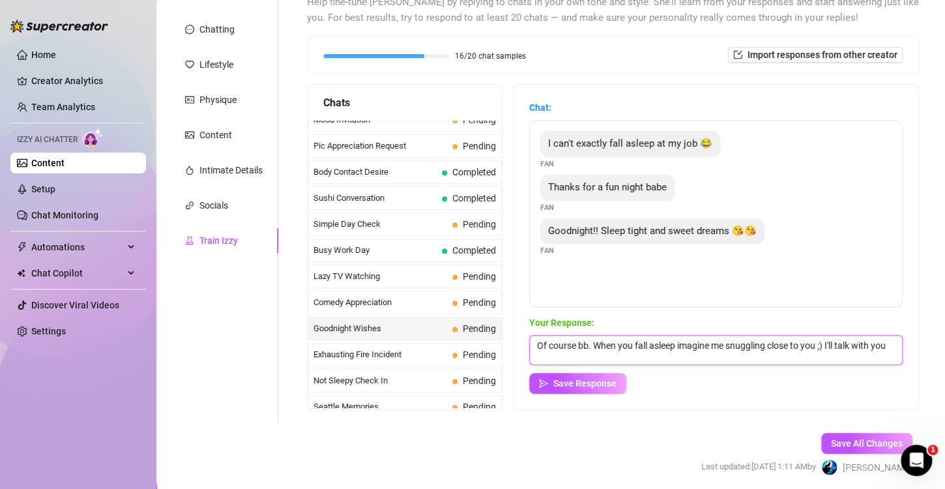
scroll to position [1, 0]
type textarea "Of course bb. When you fall asleep imagine me snuggling close to you ;) I'll ta…"
click at [588, 388] on button "Save Response" at bounding box center [577, 383] width 97 height 21
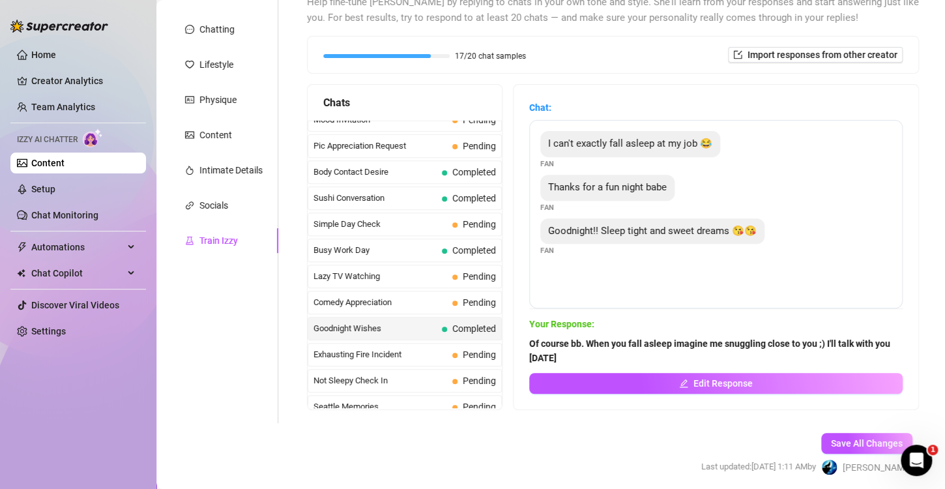
scroll to position [847, 0]
click at [379, 323] on span "Seattle Memories" at bounding box center [380, 328] width 134 height 13
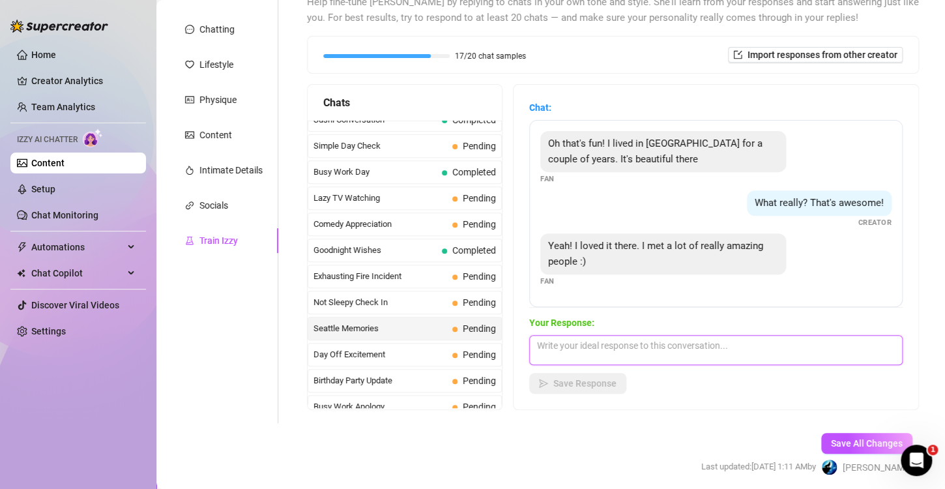
click at [710, 362] on textarea at bounding box center [715, 350] width 373 height 30
type textarea "Did you ever go to the big Market? I forget the name haha but I know its famous"
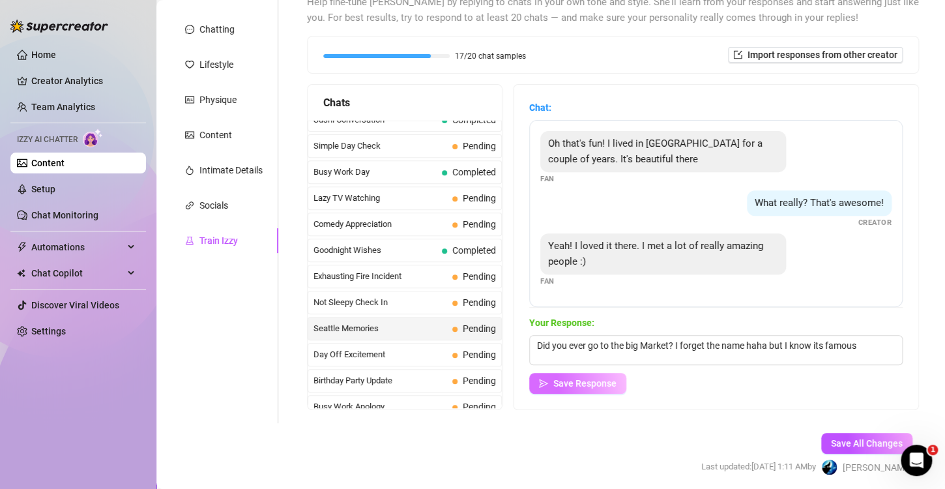
click at [615, 381] on span "Save Response" at bounding box center [584, 383] width 63 height 10
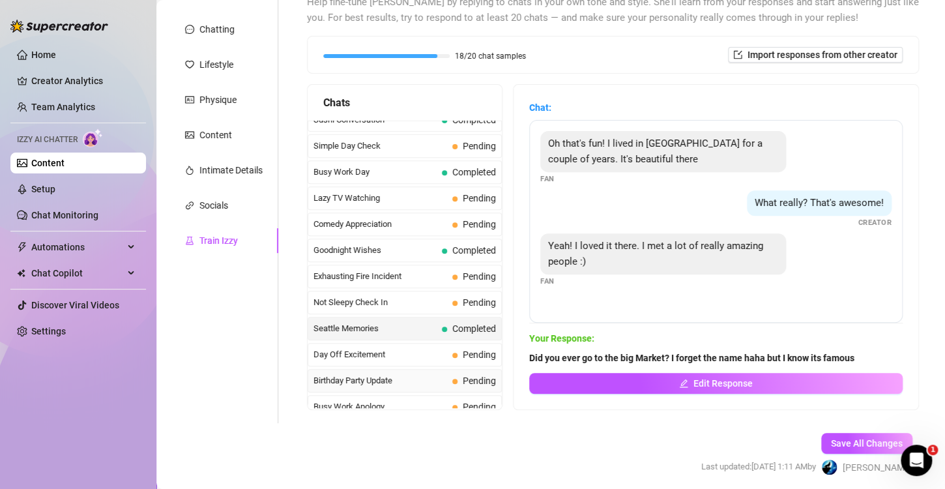
click at [366, 374] on span "Birthday Party Update" at bounding box center [380, 380] width 134 height 13
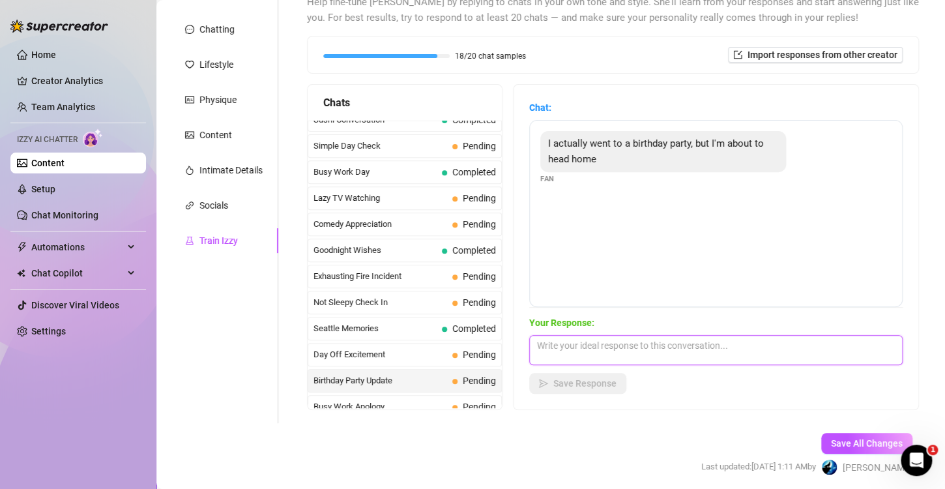
click at [734, 358] on textarea at bounding box center [715, 350] width 373 height 30
type textarea "Sounds like a fun time man! What did you talk about?"
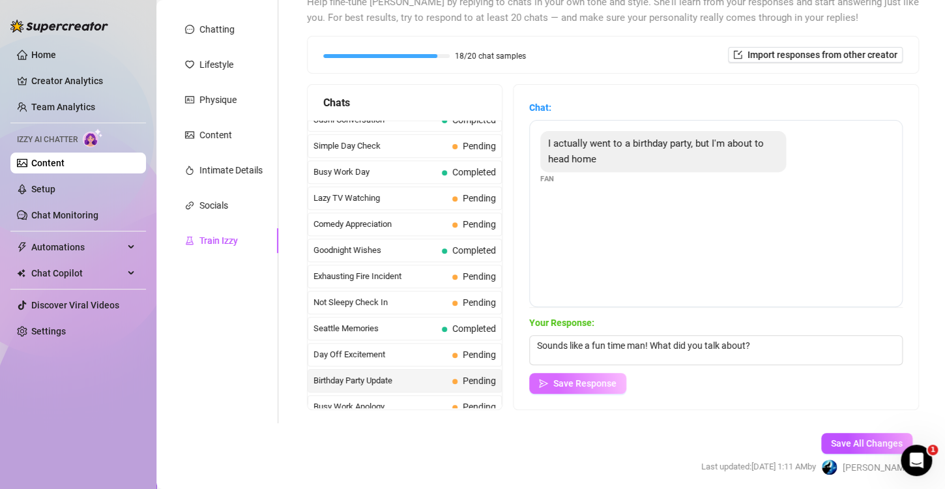
click at [572, 373] on button "Save Response" at bounding box center [577, 383] width 97 height 21
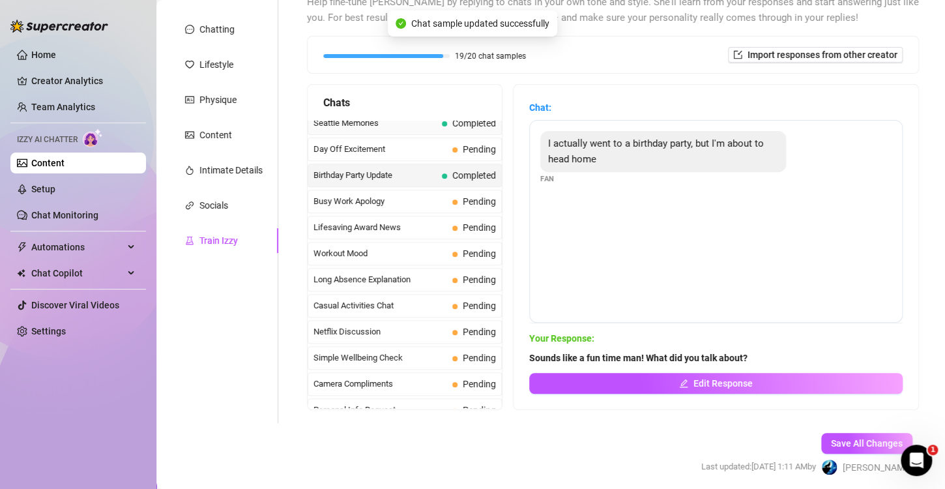
scroll to position [1053, 0]
click at [362, 248] on div "Workout Mood Pending" at bounding box center [405, 252] width 194 height 23
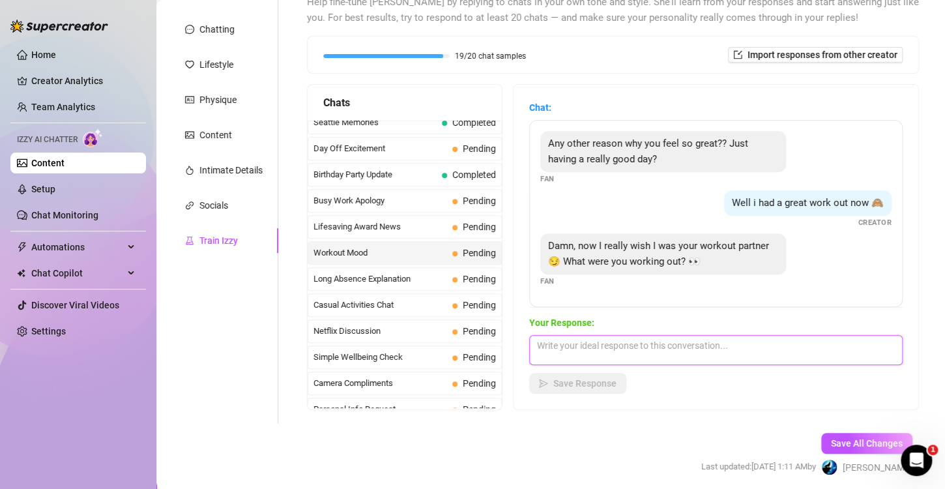
click at [748, 340] on textarea at bounding box center [715, 350] width 373 height 30
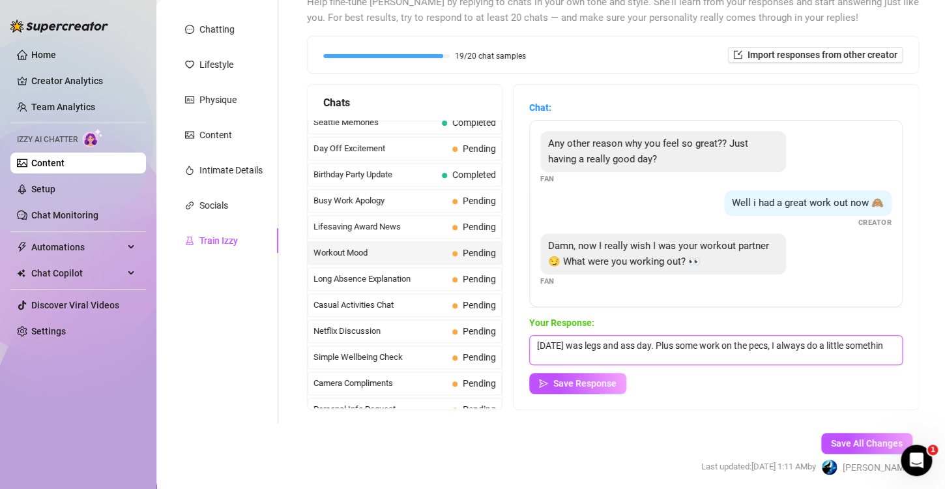
scroll to position [1, 0]
type textarea "[DATE] was legs and ass day. Plus some work on the pecs, I always do a little s…"
click at [600, 378] on span "Save Response" at bounding box center [584, 383] width 63 height 10
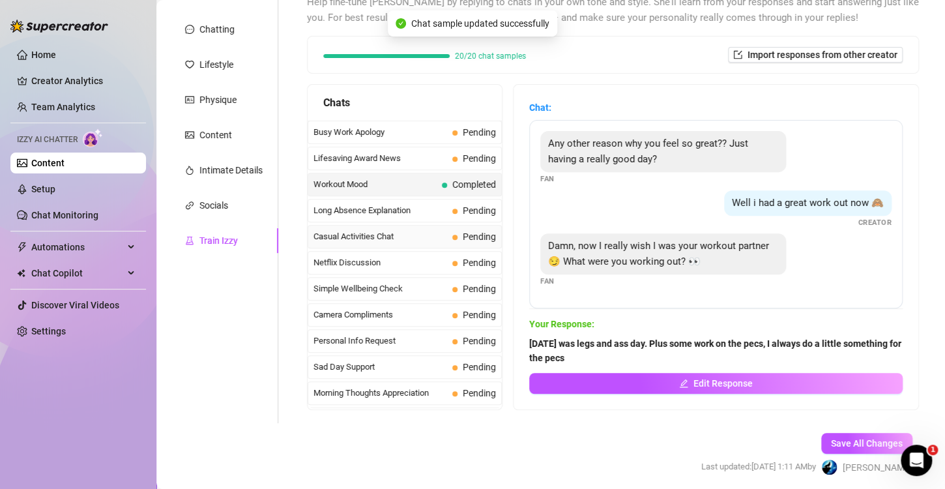
scroll to position [1121, 0]
click at [364, 256] on span "Netflix Discussion" at bounding box center [380, 262] width 134 height 13
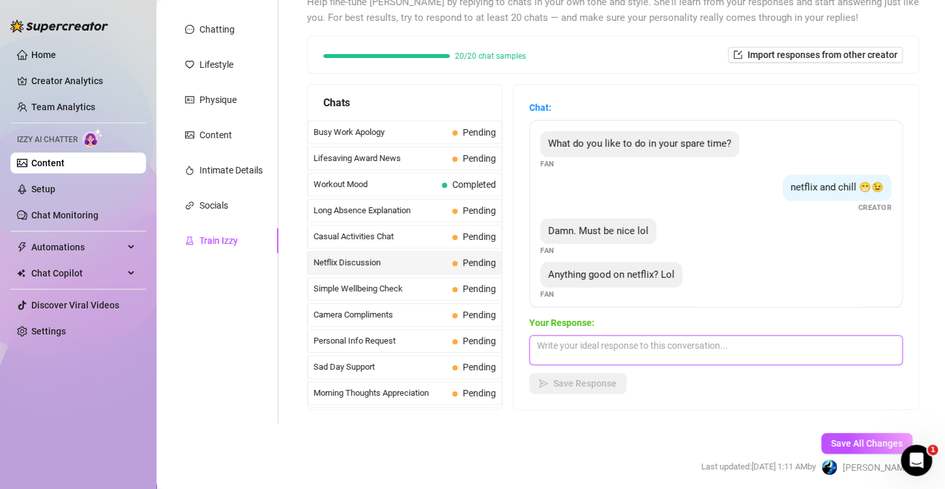
click at [682, 346] on textarea at bounding box center [715, 350] width 373 height 30
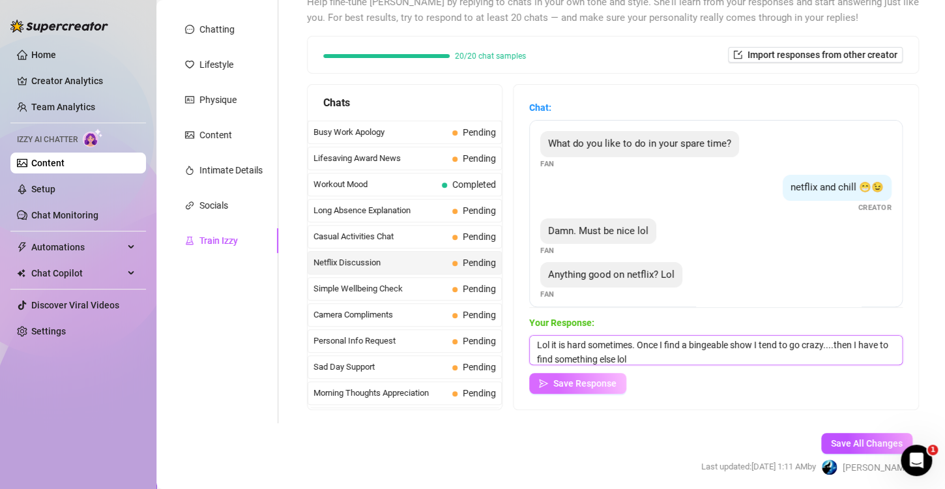
type textarea "Lol it is hard sometimes. Once I find a bingeable show I tend to go crazy....th…"
click at [543, 386] on icon "send" at bounding box center [543, 383] width 9 height 9
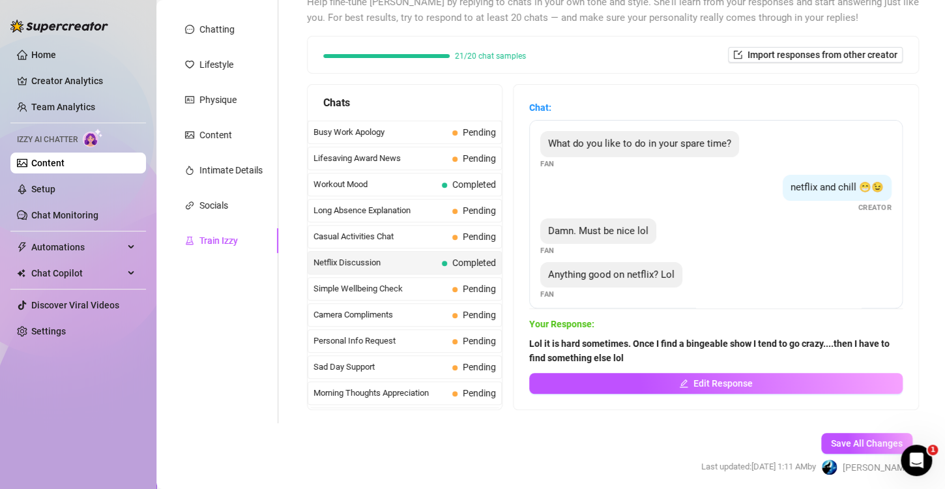
scroll to position [0, 0]
click at [845, 435] on button "Save All Changes" at bounding box center [866, 443] width 91 height 21
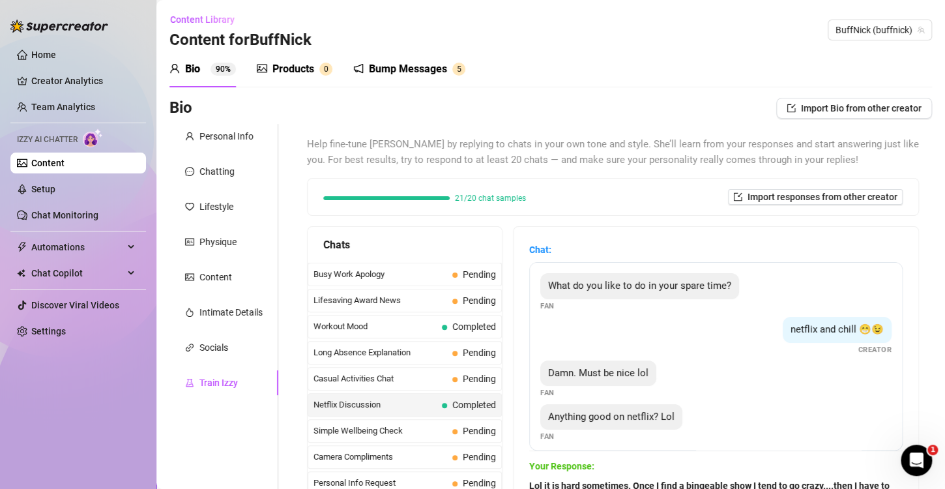
click at [286, 65] on div "Products" at bounding box center [293, 69] width 42 height 16
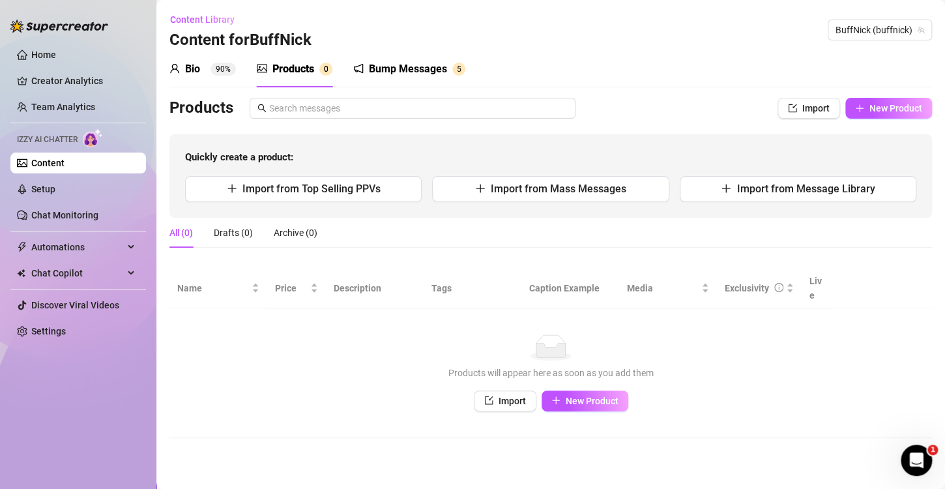
click at [415, 68] on div "Bump Messages" at bounding box center [408, 69] width 78 height 16
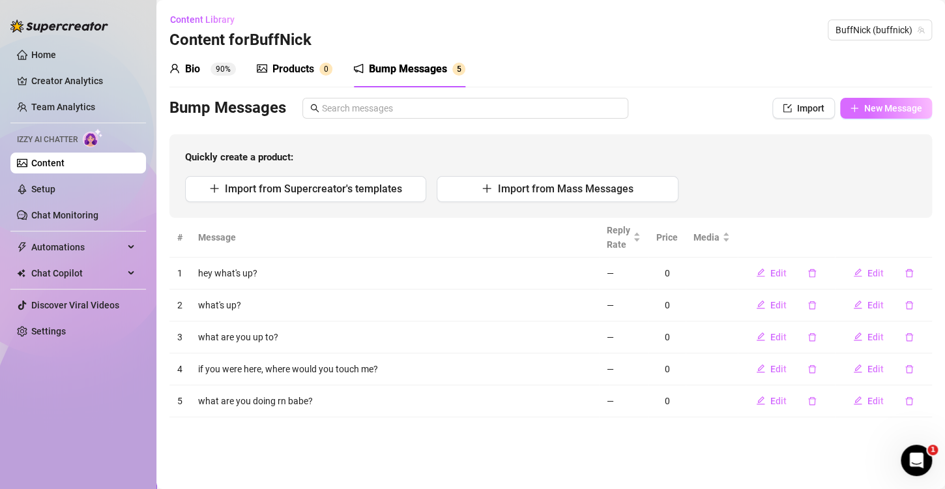
click at [878, 112] on span "New Message" at bounding box center [893, 108] width 58 height 10
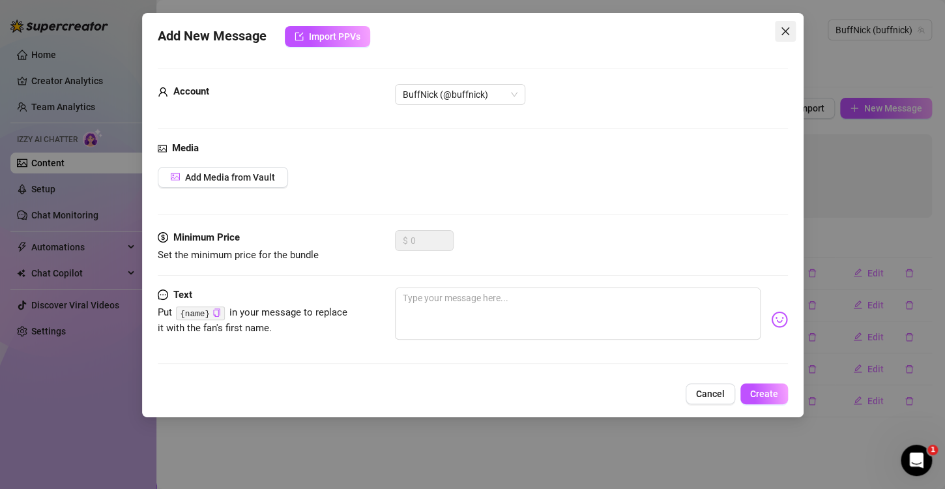
click at [789, 31] on icon "close" at bounding box center [785, 31] width 10 height 10
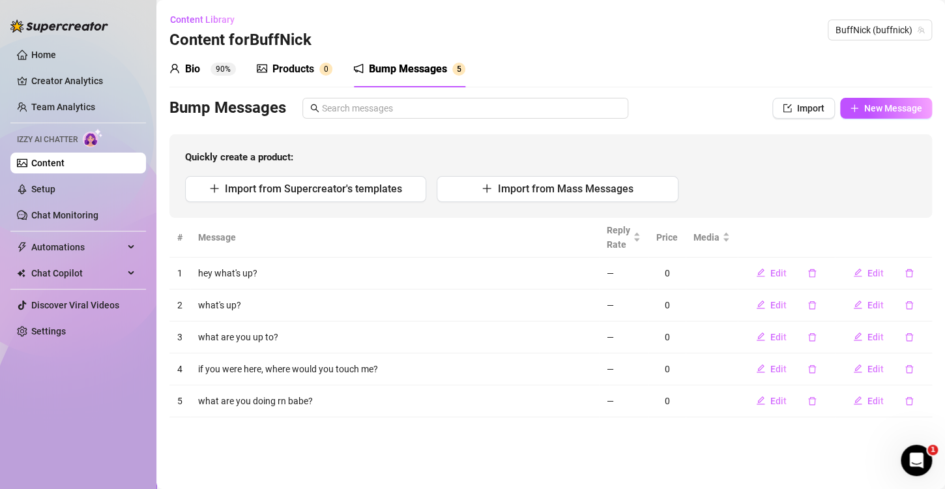
click at [308, 70] on div "Products" at bounding box center [293, 69] width 42 height 16
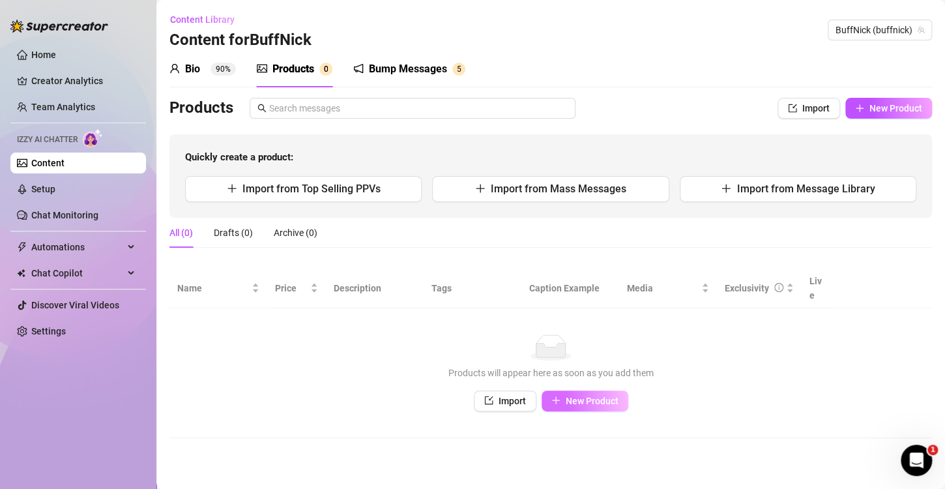
click at [578, 396] on span "New Product" at bounding box center [592, 401] width 53 height 10
type textarea "Type your message here..."
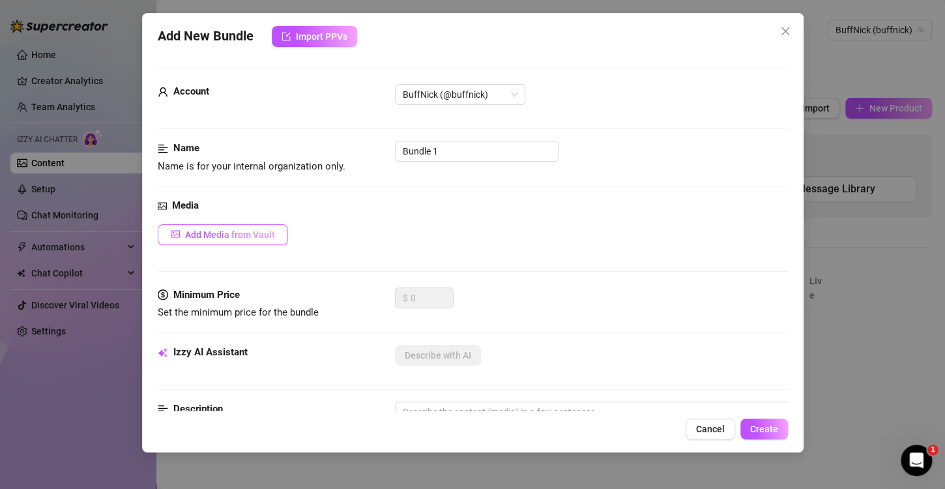
click at [233, 236] on span "Add Media from Vault" at bounding box center [230, 234] width 90 height 10
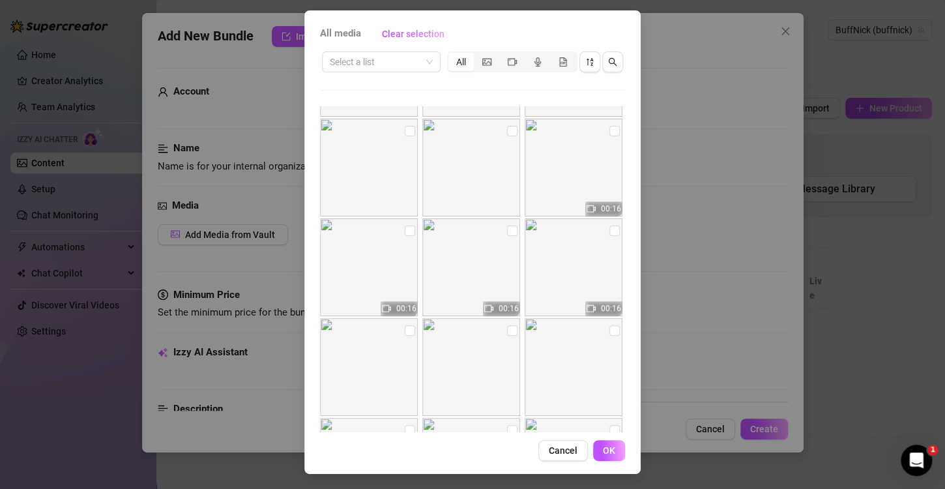
scroll to position [491, 0]
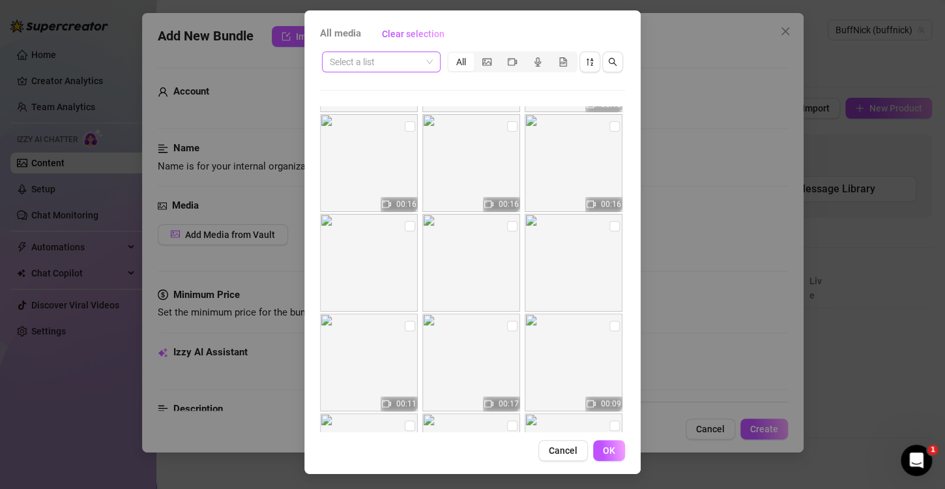
click at [375, 65] on input "search" at bounding box center [375, 62] width 91 height 20
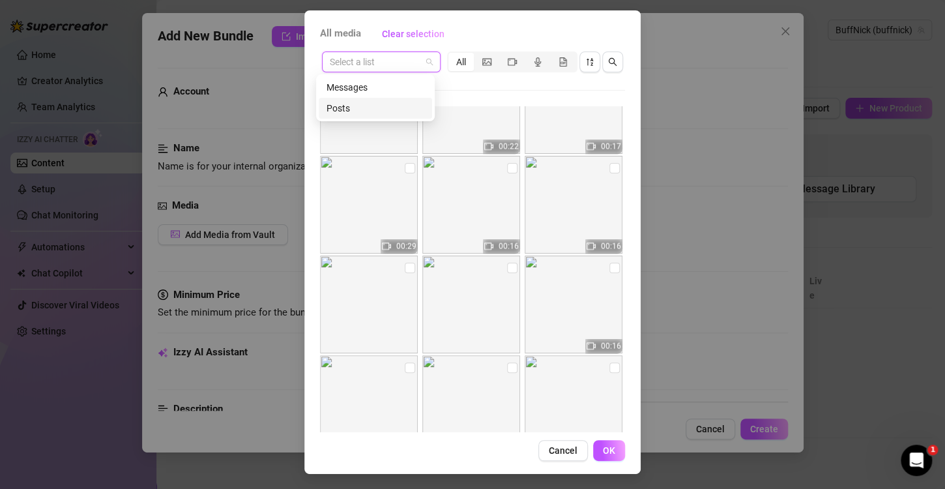
scroll to position [1288, 0]
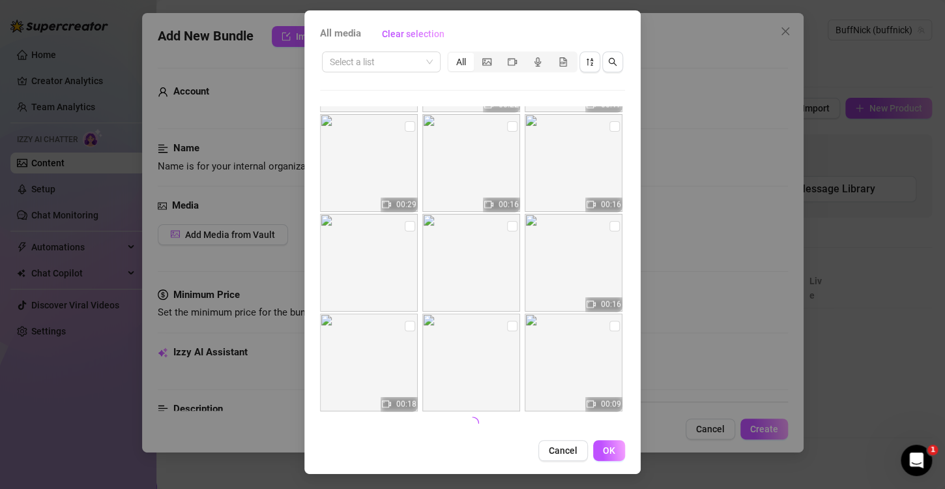
click at [304, 229] on div "All media Clear selection Select a list All 00:08 00:08 00:15 00:09 00:16 00:16…" at bounding box center [472, 241] width 336 height 463
click at [508, 65] on icon "video-camera" at bounding box center [512, 61] width 9 height 9
click at [502, 55] on input "segmented control" at bounding box center [502, 55] width 0 height 0
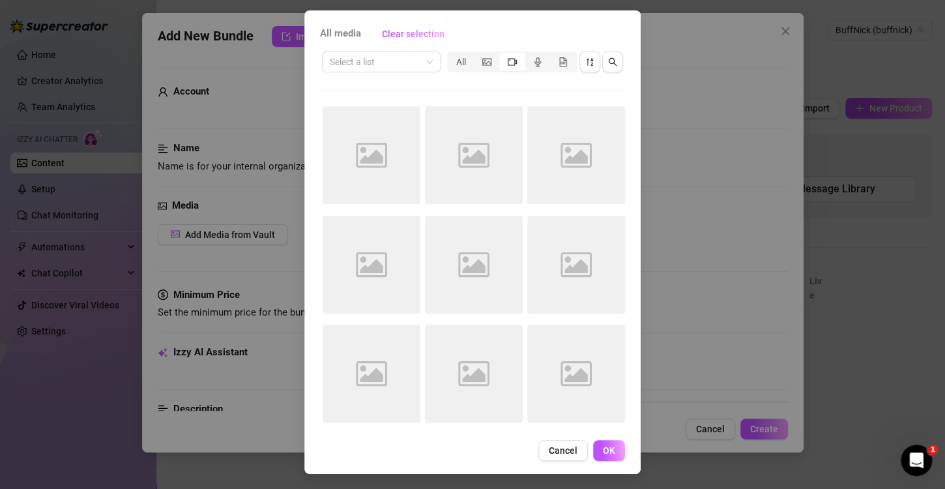
scroll to position [0, 0]
